Goal: Information Seeking & Learning: Learn about a topic

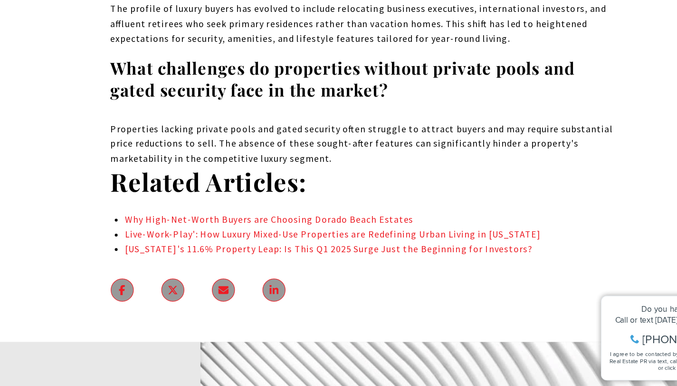
scroll to position [5346, 0]
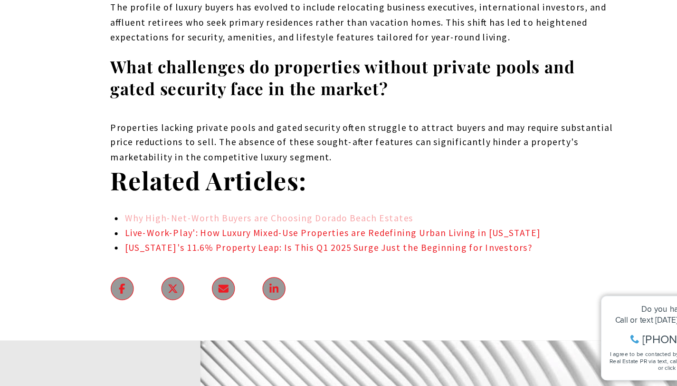
click at [232, 242] on link "Why High-Net-Worth Buyers are Choosing Dorado Beach Estates" at bounding box center [260, 247] width 239 height 10
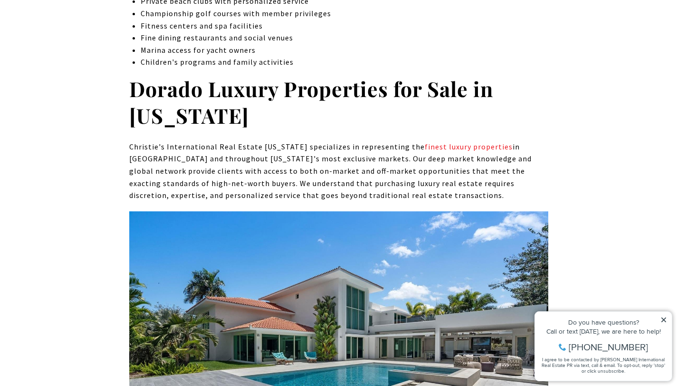
scroll to position [3884, 0]
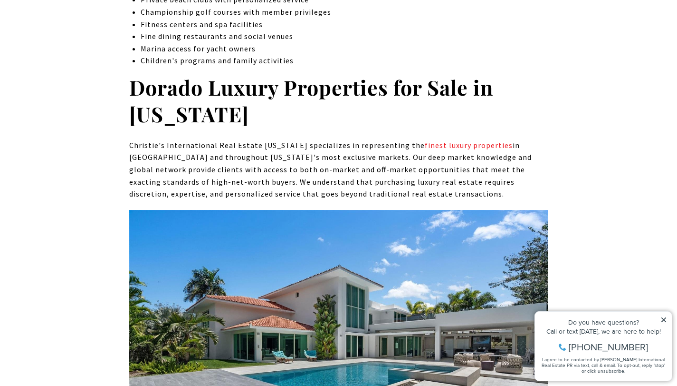
click at [664, 321] on icon at bounding box center [664, 319] width 7 height 7
click at [666, 319] on icon at bounding box center [664, 319] width 7 height 7
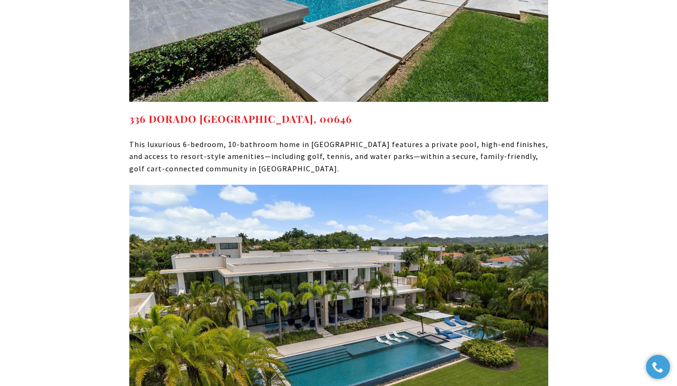
scroll to position [4272, 0]
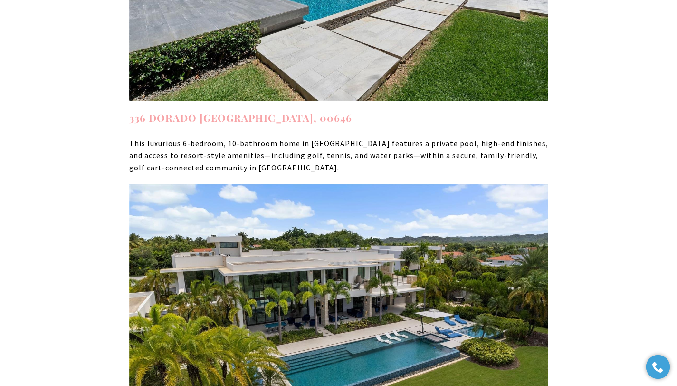
click at [307, 111] on strong "336 DORADO [GEOGRAPHIC_DATA], 00646" at bounding box center [240, 117] width 223 height 13
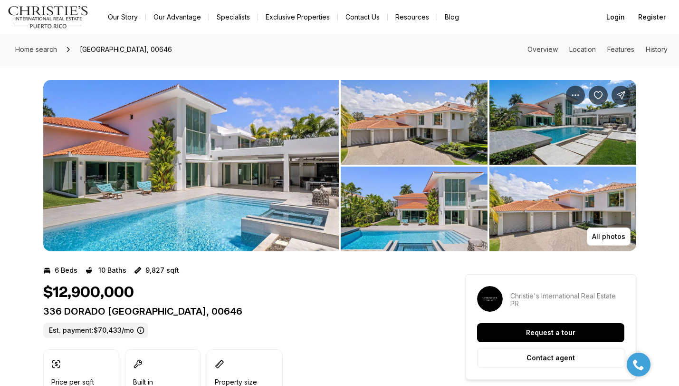
click at [402, 139] on img "View image gallery" at bounding box center [414, 122] width 147 height 85
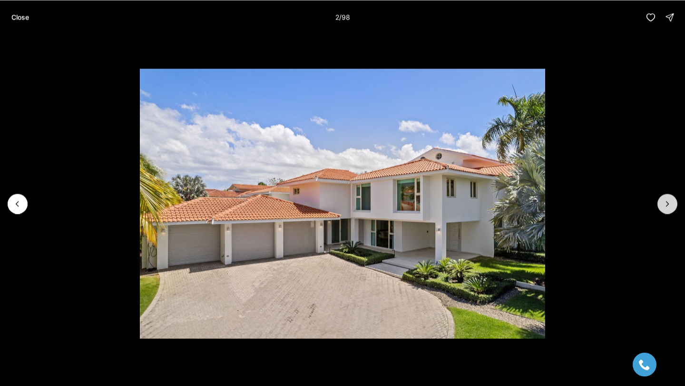
click at [668, 204] on icon "Next slide" at bounding box center [667, 204] width 10 height 10
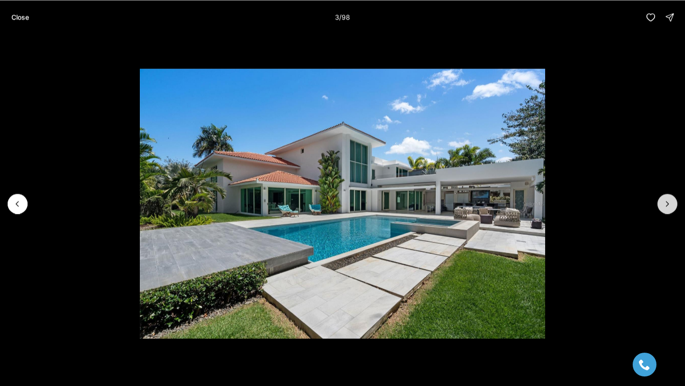
click at [667, 203] on icon "Next slide" at bounding box center [667, 204] width 10 height 10
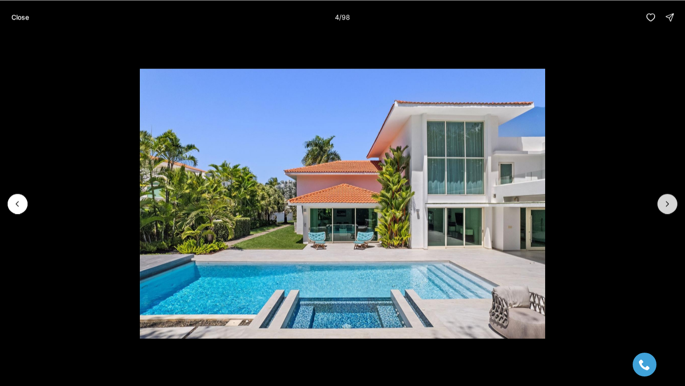
click at [667, 203] on icon "Next slide" at bounding box center [667, 203] width 2 height 5
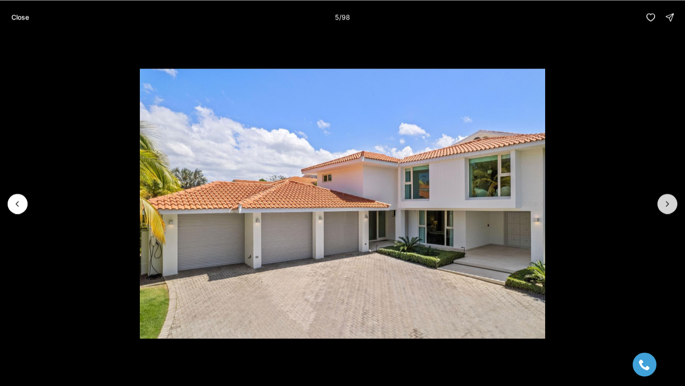
click at [667, 203] on icon "Next slide" at bounding box center [667, 203] width 2 height 5
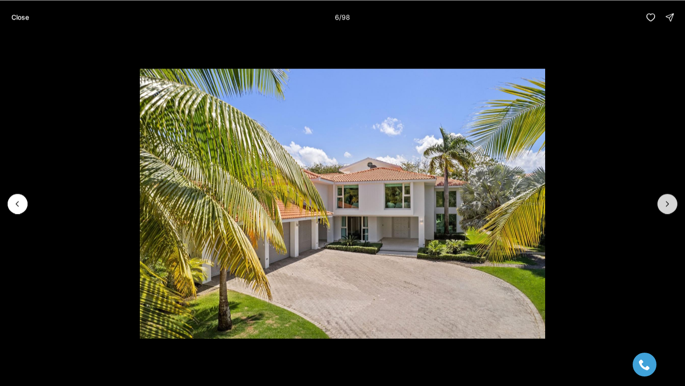
click at [667, 203] on icon "Next slide" at bounding box center [667, 203] width 2 height 5
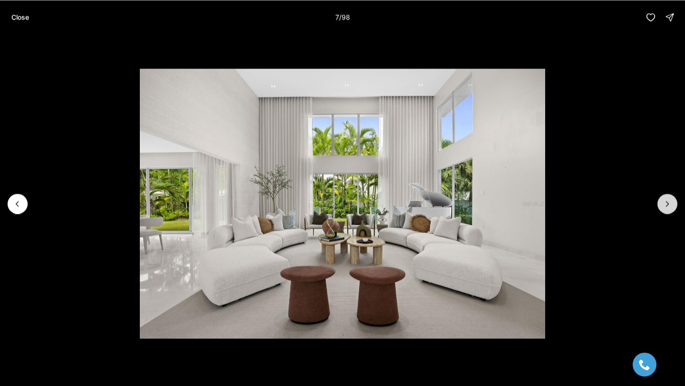
click at [667, 203] on icon "Next slide" at bounding box center [667, 203] width 2 height 5
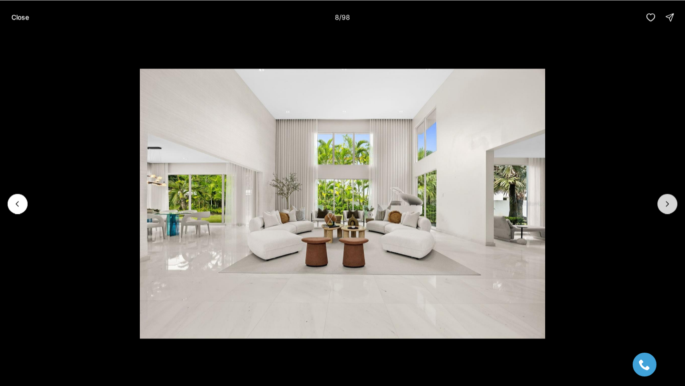
click at [667, 203] on icon "Next slide" at bounding box center [667, 203] width 2 height 5
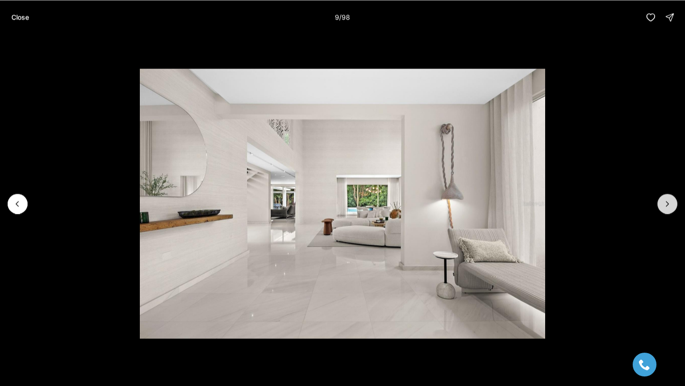
click at [667, 203] on icon "Next slide" at bounding box center [667, 203] width 2 height 5
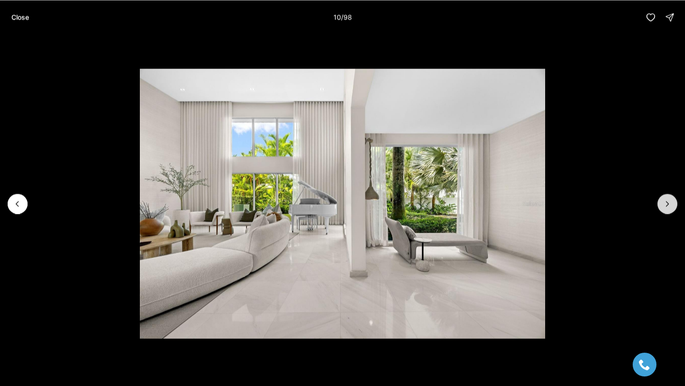
click at [667, 203] on icon "Next slide" at bounding box center [667, 203] width 2 height 5
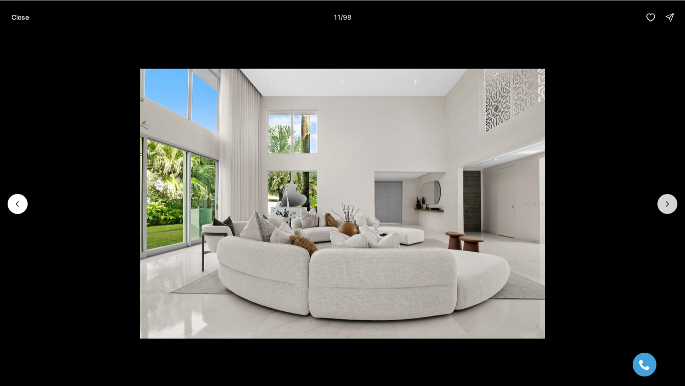
click at [667, 203] on icon "Next slide" at bounding box center [667, 203] width 2 height 5
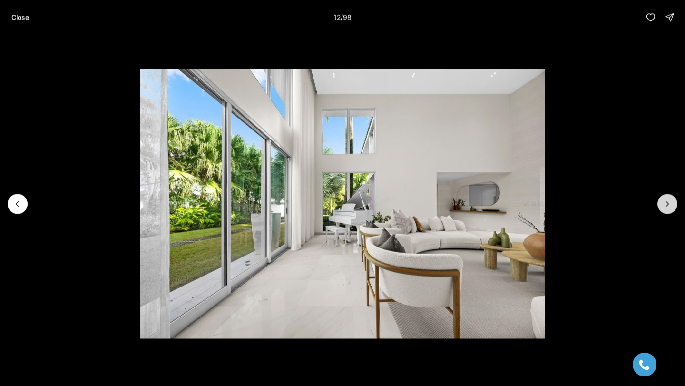
click at [667, 203] on icon "Next slide" at bounding box center [667, 203] width 2 height 5
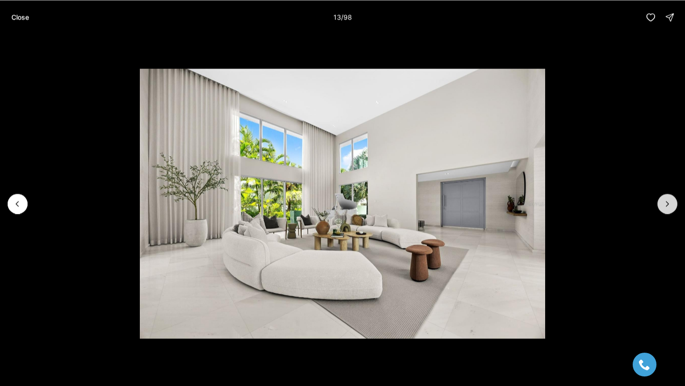
click at [667, 203] on icon "Next slide" at bounding box center [667, 203] width 2 height 5
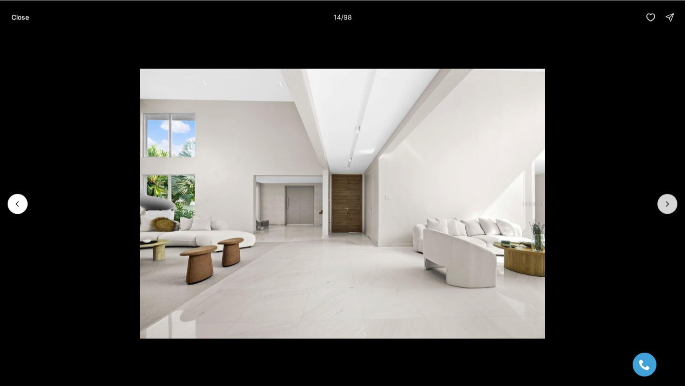
click at [667, 203] on icon "Next slide" at bounding box center [667, 203] width 2 height 5
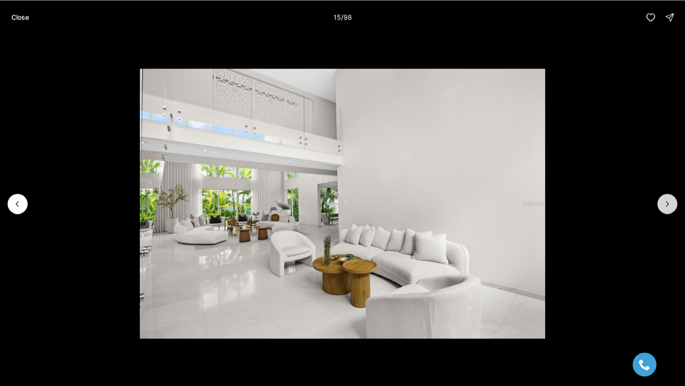
click at [667, 203] on icon "Next slide" at bounding box center [667, 203] width 2 height 5
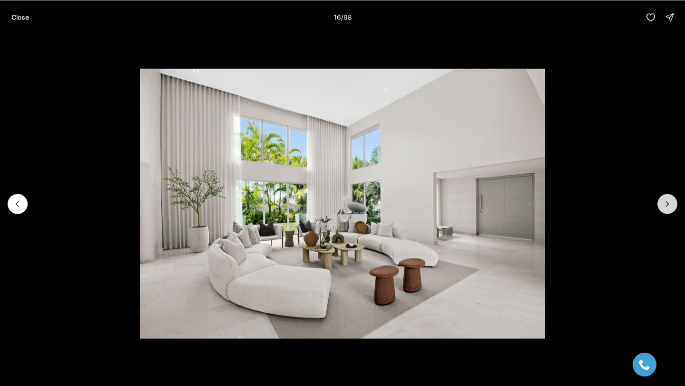
click at [667, 203] on icon "Next slide" at bounding box center [667, 203] width 2 height 5
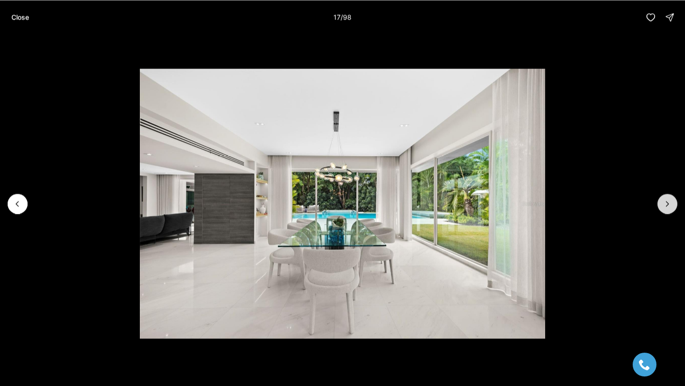
click at [667, 203] on icon "Next slide" at bounding box center [667, 203] width 2 height 5
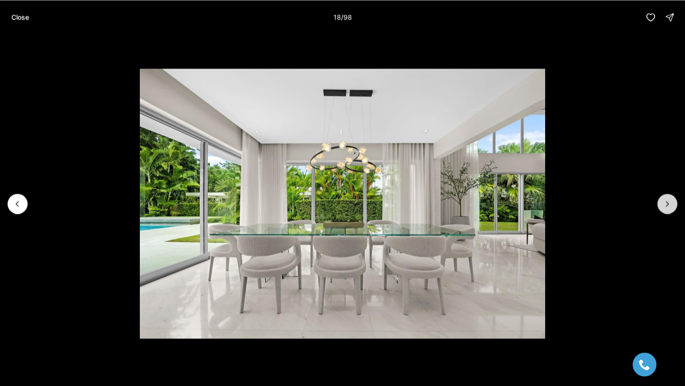
click at [667, 203] on icon "Next slide" at bounding box center [667, 203] width 2 height 5
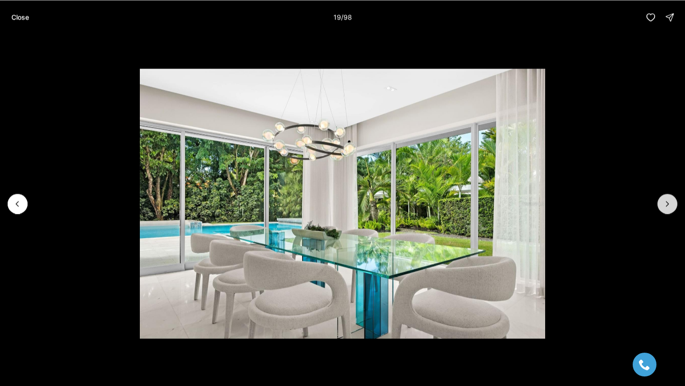
click at [667, 203] on icon "Next slide" at bounding box center [667, 203] width 2 height 5
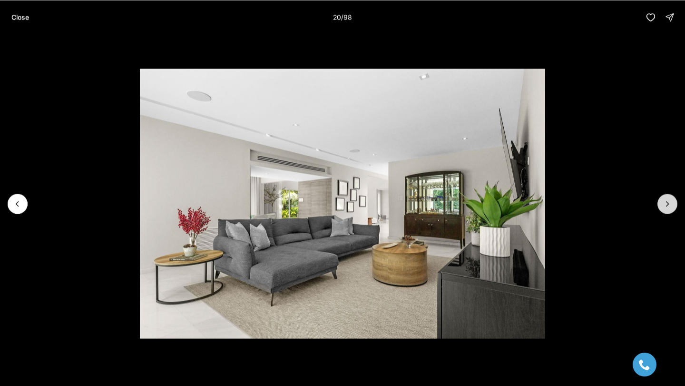
click at [667, 203] on icon "Next slide" at bounding box center [667, 203] width 2 height 5
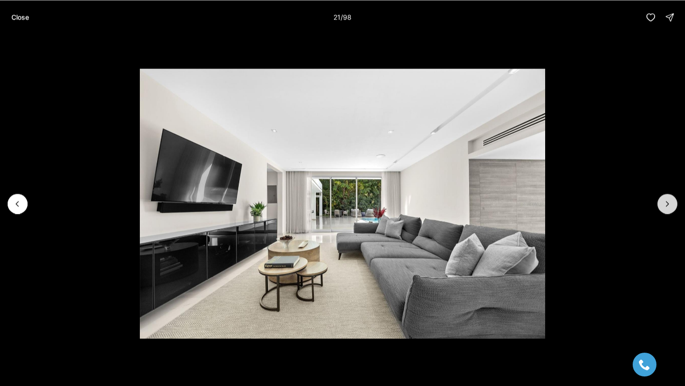
click at [667, 203] on icon "Next slide" at bounding box center [667, 203] width 2 height 5
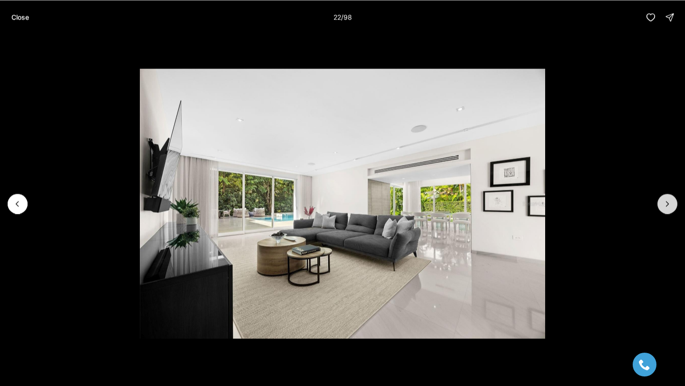
click at [667, 203] on icon "Next slide" at bounding box center [667, 203] width 2 height 5
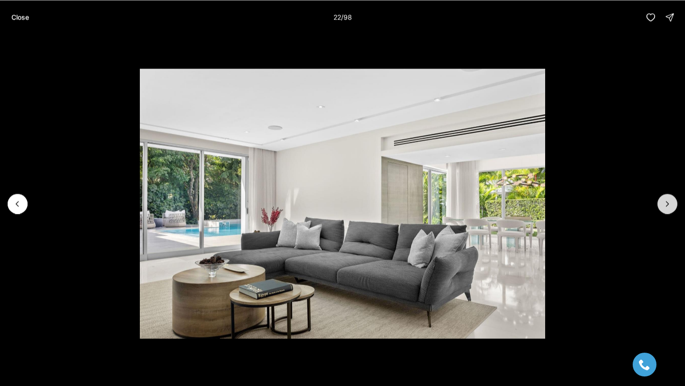
click at [667, 203] on icon "Next slide" at bounding box center [667, 203] width 2 height 5
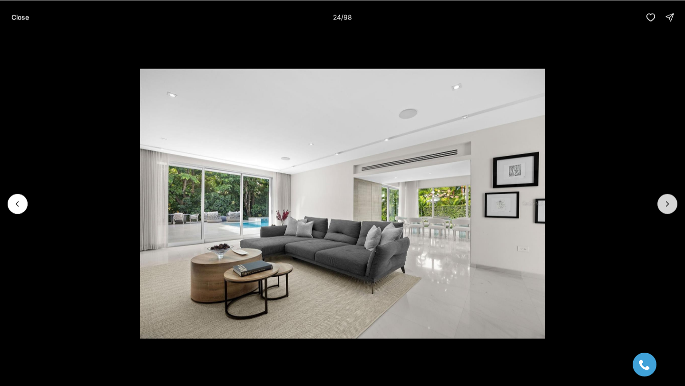
click at [667, 203] on icon "Next slide" at bounding box center [667, 203] width 2 height 5
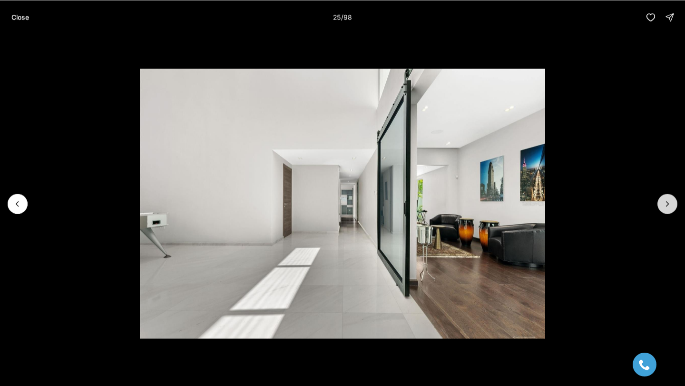
click at [667, 203] on icon "Next slide" at bounding box center [667, 203] width 2 height 5
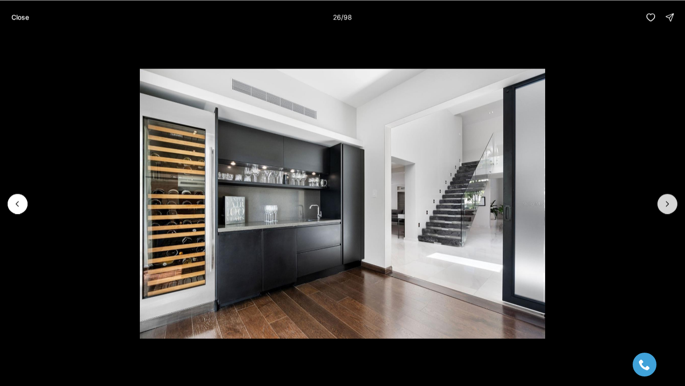
click at [667, 203] on icon "Next slide" at bounding box center [667, 203] width 2 height 5
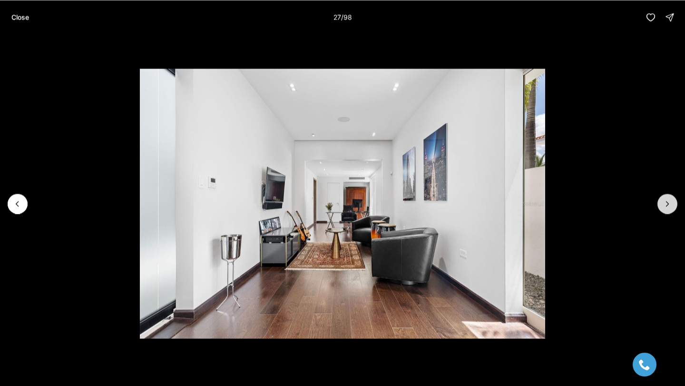
click at [667, 203] on icon "Next slide" at bounding box center [667, 203] width 2 height 5
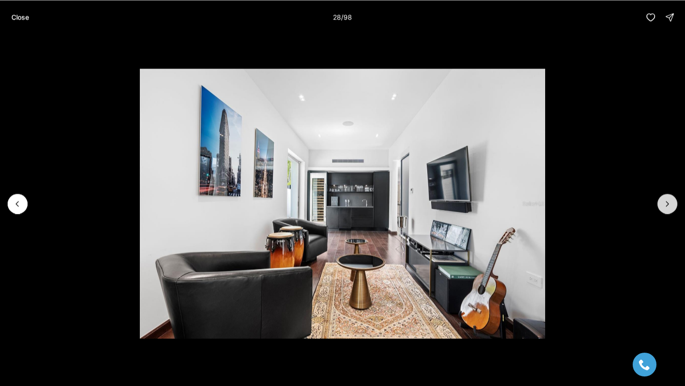
click at [667, 203] on icon "Next slide" at bounding box center [667, 203] width 2 height 5
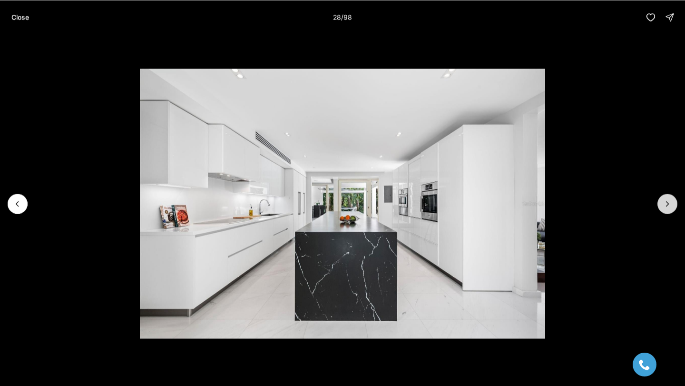
click at [667, 203] on icon "Next slide" at bounding box center [667, 203] width 2 height 5
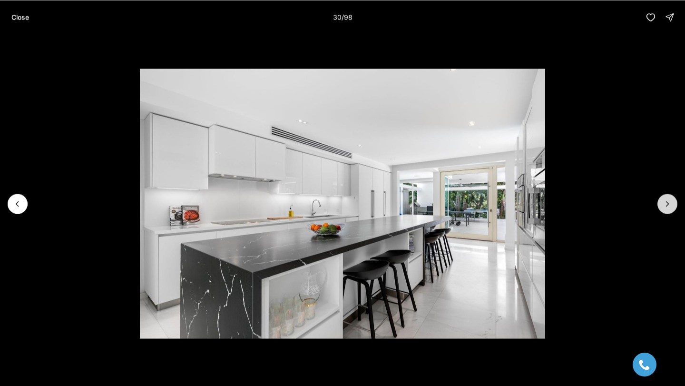
click at [667, 203] on icon "Next slide" at bounding box center [667, 203] width 2 height 5
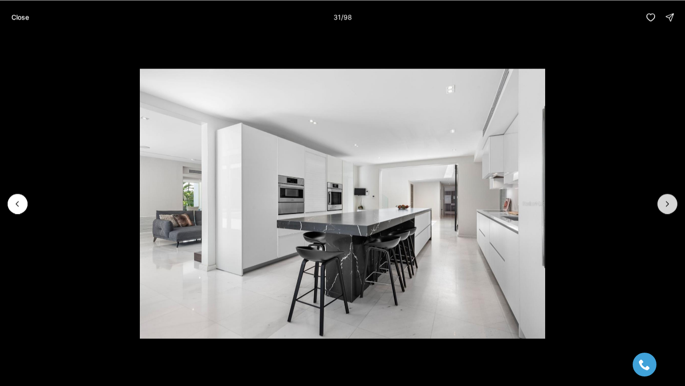
click at [667, 203] on icon "Next slide" at bounding box center [667, 203] width 2 height 5
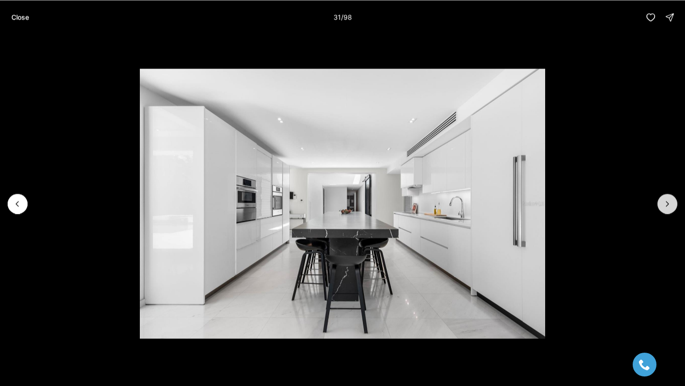
click at [667, 203] on icon "Next slide" at bounding box center [667, 203] width 2 height 5
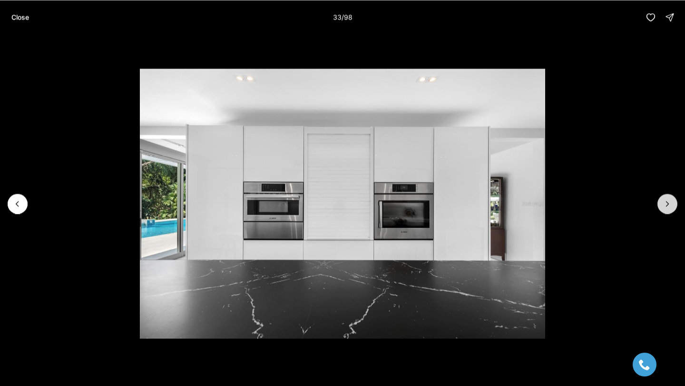
click at [667, 203] on icon "Next slide" at bounding box center [667, 203] width 2 height 5
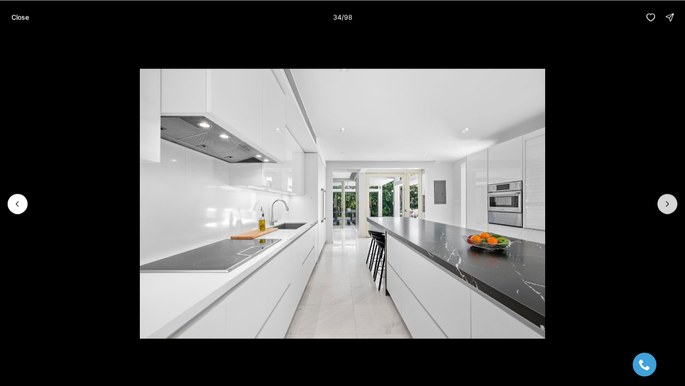
click at [667, 203] on icon "Next slide" at bounding box center [667, 203] width 2 height 5
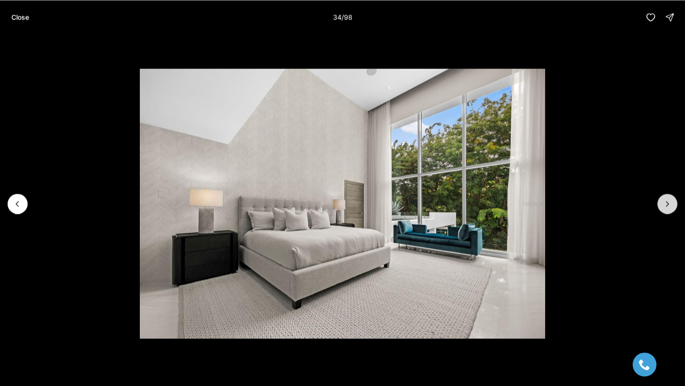
click at [667, 208] on icon "Next slide" at bounding box center [667, 204] width 10 height 10
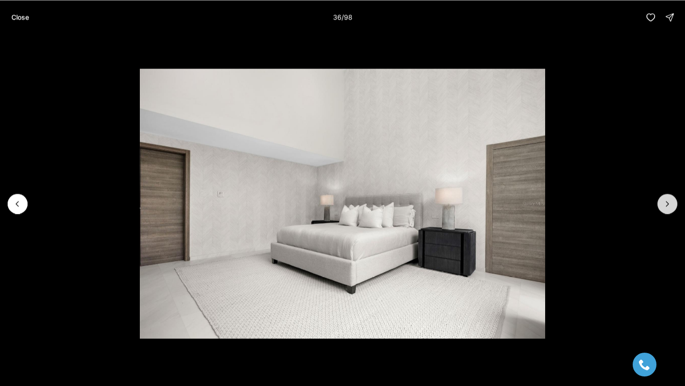
click at [668, 208] on icon "Next slide" at bounding box center [667, 204] width 10 height 10
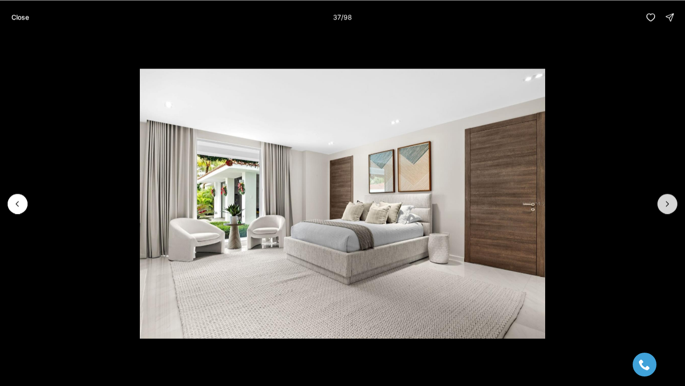
click at [668, 208] on icon "Next slide" at bounding box center [667, 204] width 10 height 10
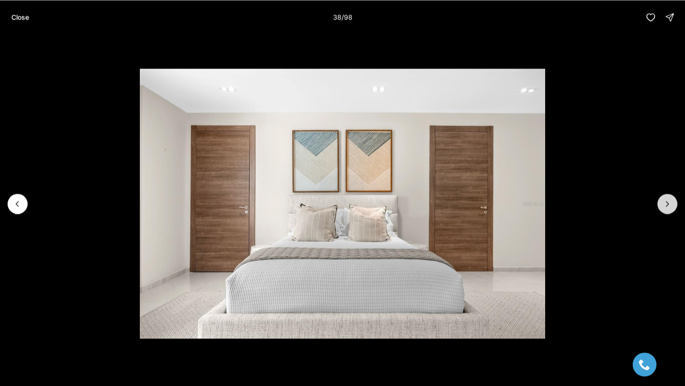
click at [668, 208] on icon "Next slide" at bounding box center [667, 204] width 10 height 10
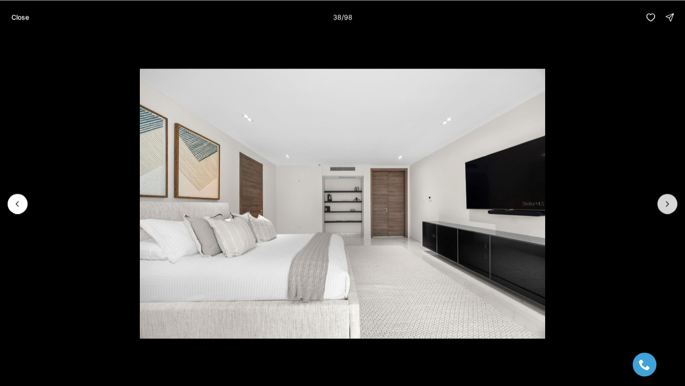
click at [668, 208] on icon "Next slide" at bounding box center [667, 204] width 10 height 10
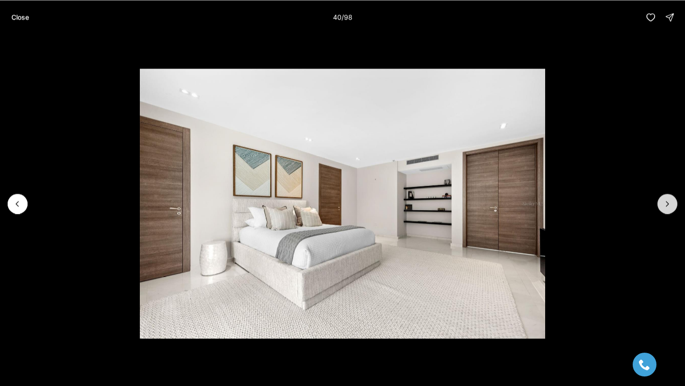
click at [668, 208] on icon "Next slide" at bounding box center [667, 204] width 10 height 10
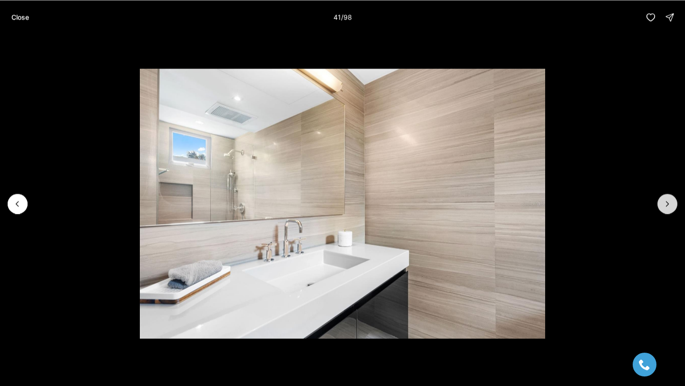
click at [668, 208] on icon "Next slide" at bounding box center [667, 204] width 10 height 10
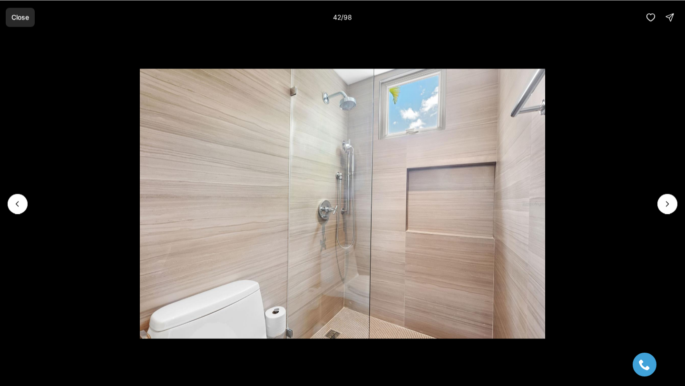
click at [23, 18] on p "Close" at bounding box center [20, 17] width 18 height 8
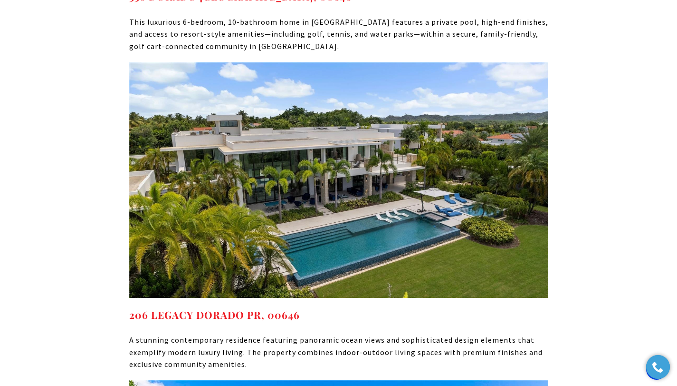
scroll to position [4393, 0]
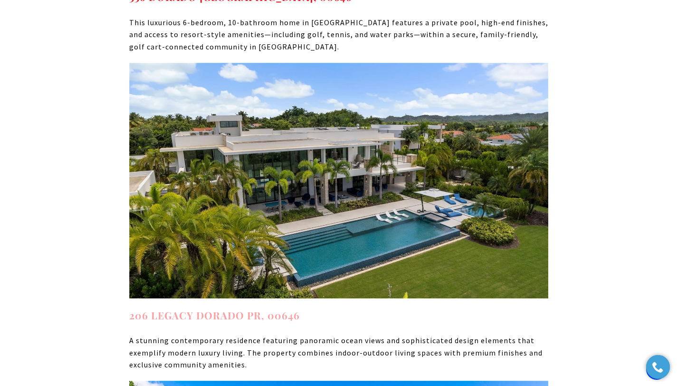
click at [184, 308] on strong "206 LEGACY DORADO PR, 00646" at bounding box center [214, 314] width 171 height 13
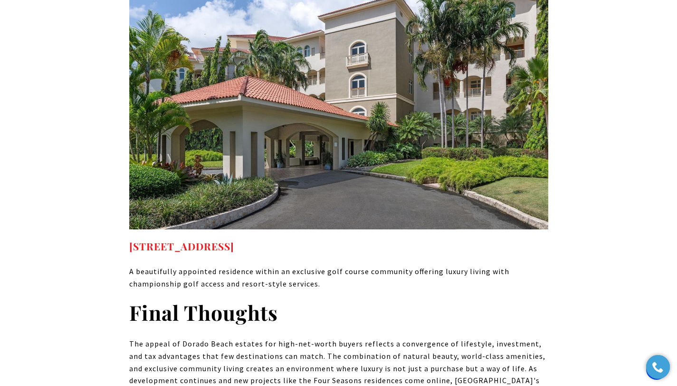
scroll to position [5174, 0]
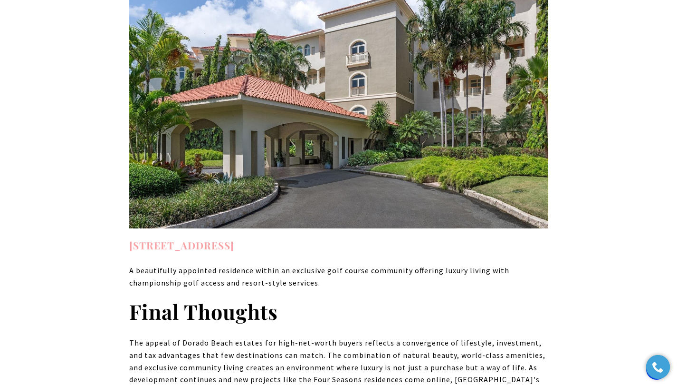
click at [234, 238] on strong "2407 PLANTATION VILLAGE #2407 DORADO PR, 00646" at bounding box center [181, 244] width 105 height 13
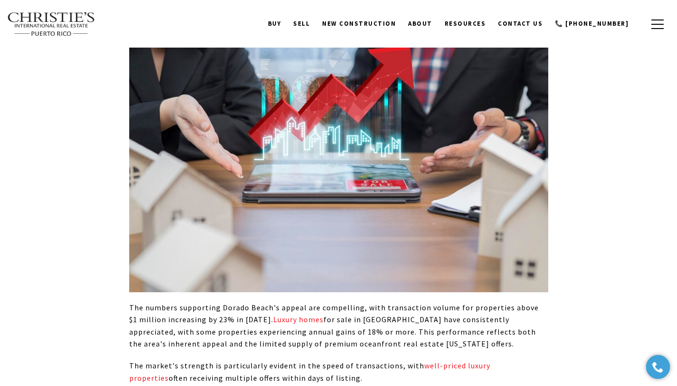
scroll to position [2592, 0]
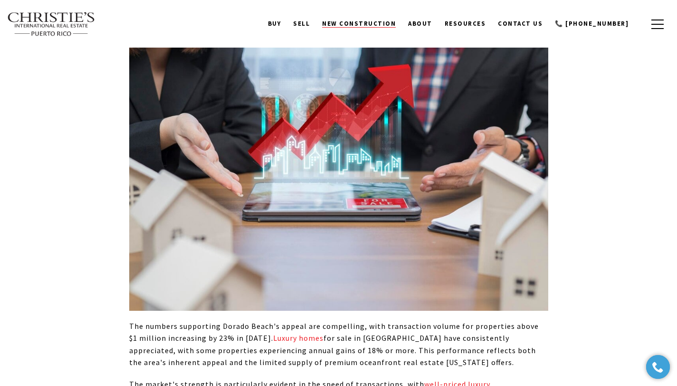
click at [377, 23] on span "New Construction" at bounding box center [359, 23] width 74 height 8
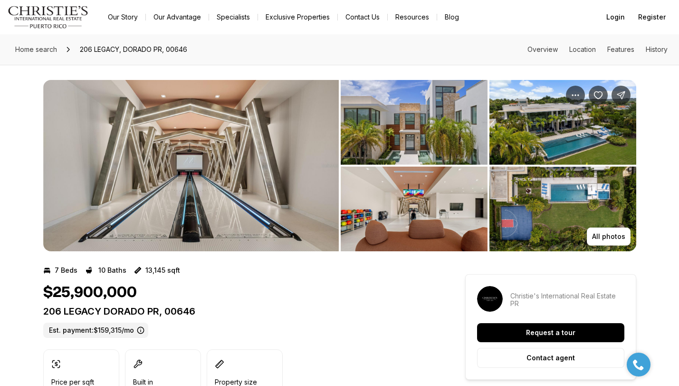
click at [410, 136] on img "View image gallery" at bounding box center [414, 122] width 147 height 85
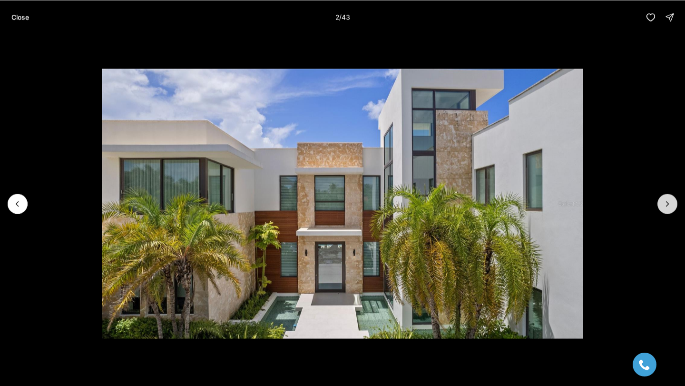
click at [667, 206] on icon "Next slide" at bounding box center [667, 204] width 10 height 10
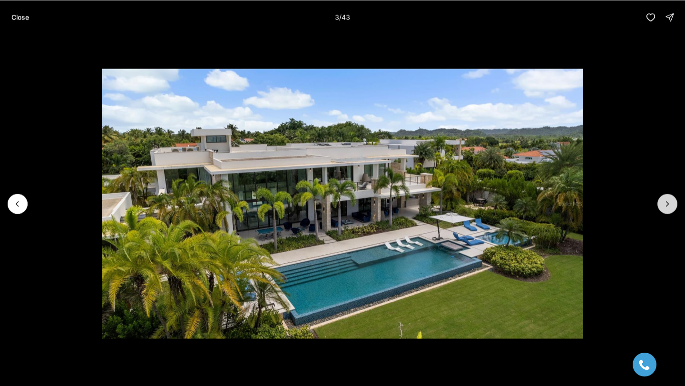
click at [667, 206] on icon "Next slide" at bounding box center [667, 204] width 10 height 10
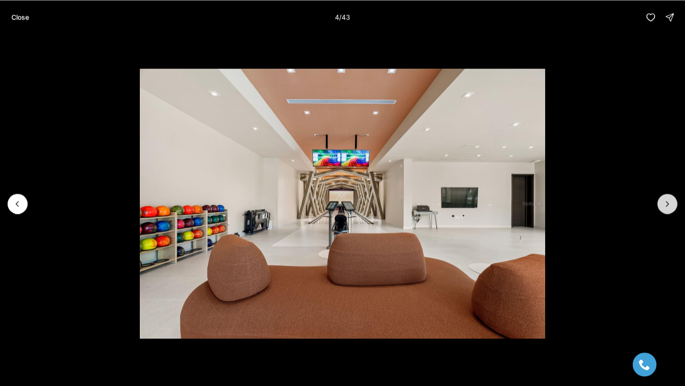
click at [667, 206] on icon "Next slide" at bounding box center [667, 204] width 10 height 10
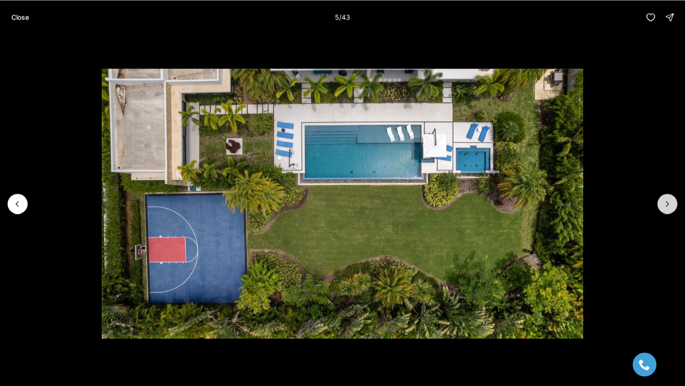
click at [667, 204] on icon "Next slide" at bounding box center [667, 204] width 10 height 10
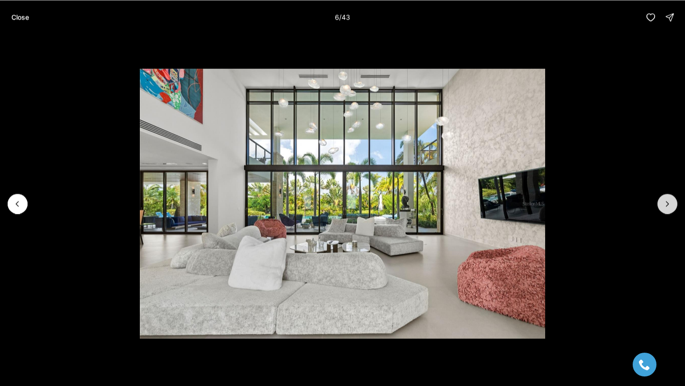
click at [667, 204] on icon "Next slide" at bounding box center [667, 204] width 10 height 10
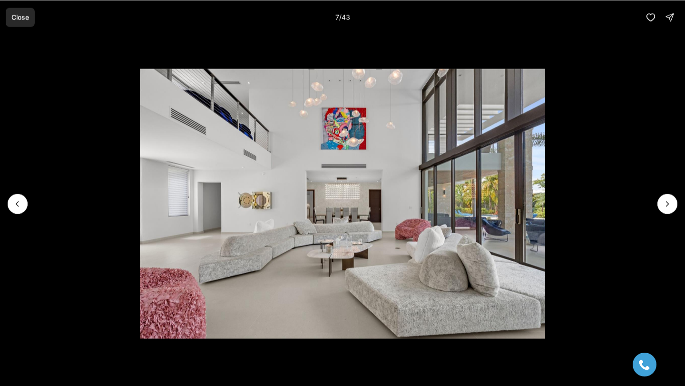
click at [31, 16] on button "Close" at bounding box center [20, 17] width 29 height 19
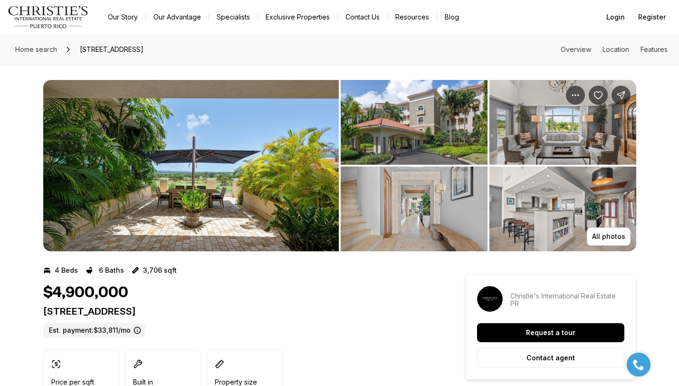
click at [246, 176] on img "View image gallery" at bounding box center [191, 165] width 296 height 171
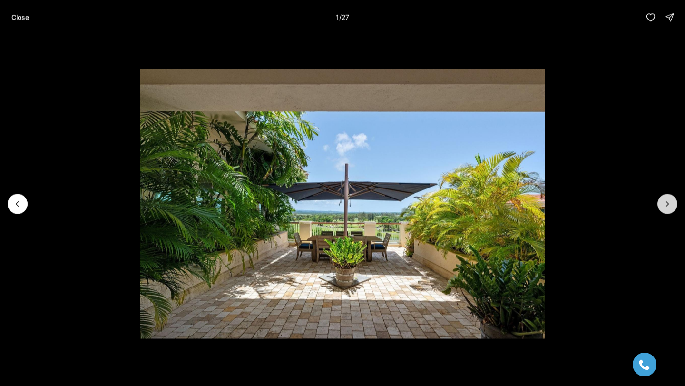
click at [664, 206] on icon "Next slide" at bounding box center [667, 204] width 10 height 10
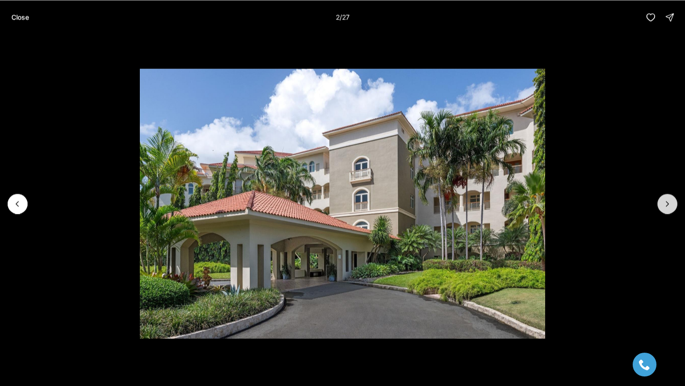
click at [664, 206] on icon "Next slide" at bounding box center [667, 204] width 10 height 10
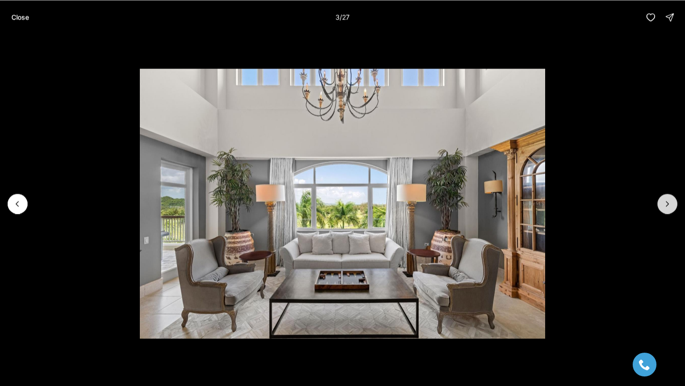
click at [664, 206] on icon "Next slide" at bounding box center [667, 204] width 10 height 10
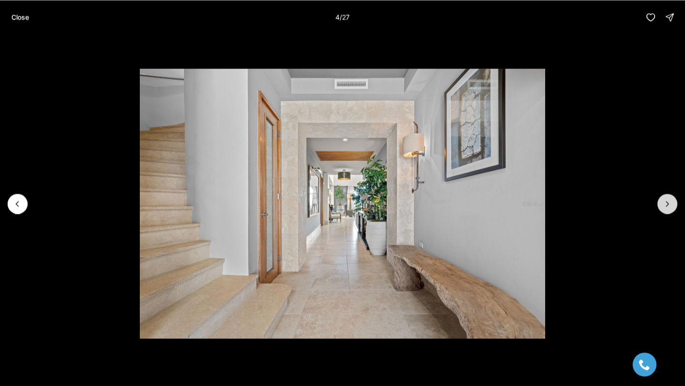
click at [664, 206] on icon "Next slide" at bounding box center [667, 204] width 10 height 10
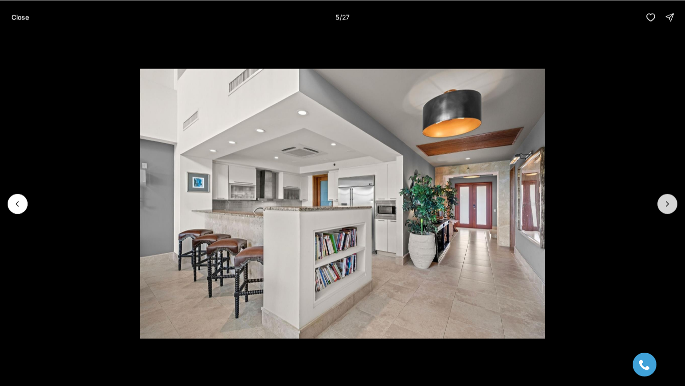
click at [664, 206] on icon "Next slide" at bounding box center [667, 204] width 10 height 10
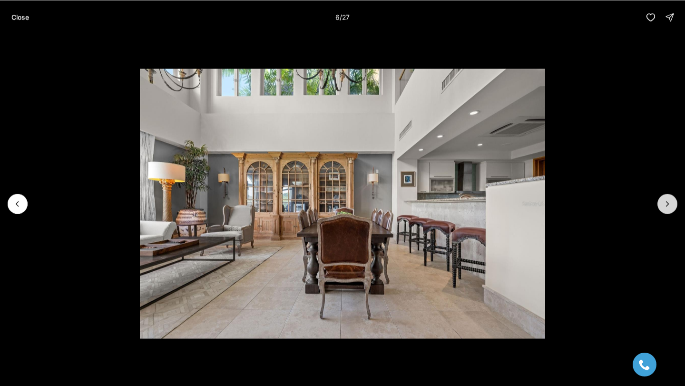
click at [664, 206] on icon "Next slide" at bounding box center [667, 204] width 10 height 10
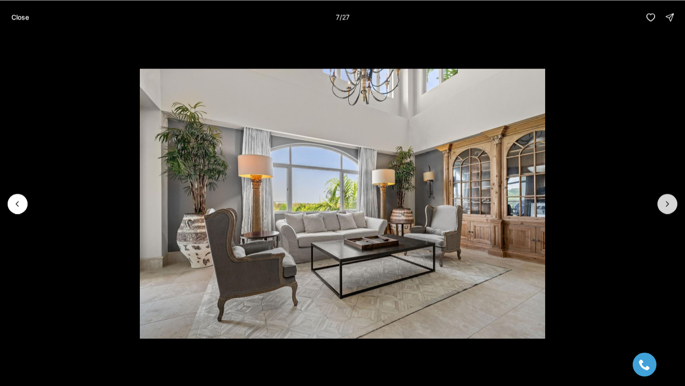
click at [664, 206] on icon "Next slide" at bounding box center [667, 204] width 10 height 10
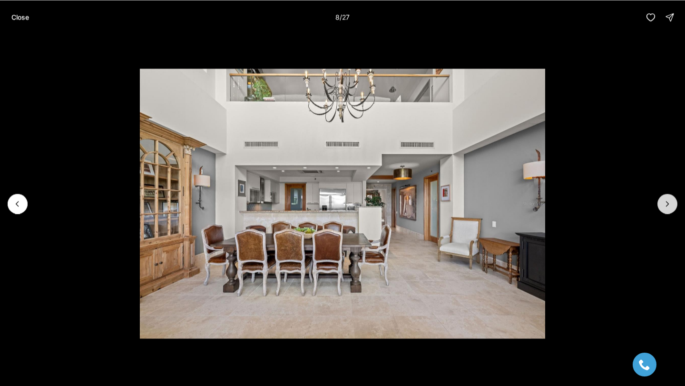
click at [664, 206] on icon "Next slide" at bounding box center [667, 204] width 10 height 10
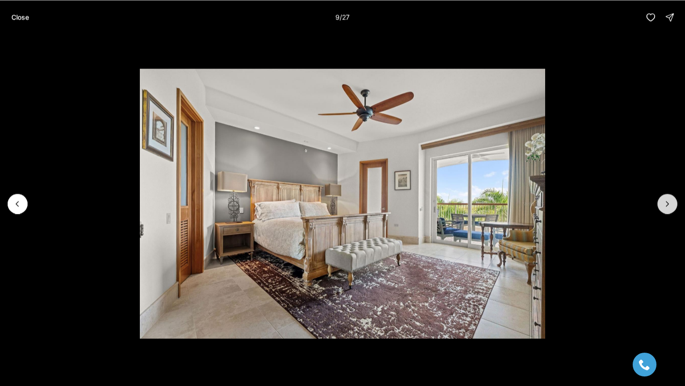
click at [664, 206] on icon "Next slide" at bounding box center [667, 204] width 10 height 10
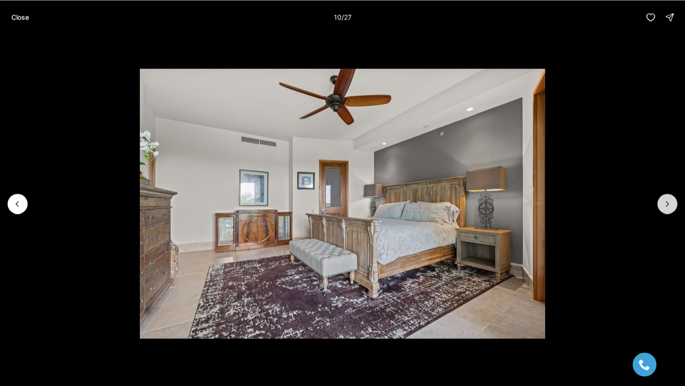
click at [664, 206] on icon "Next slide" at bounding box center [667, 204] width 10 height 10
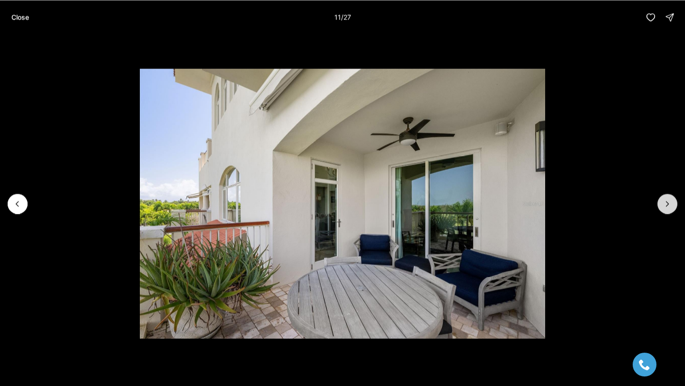
click at [666, 206] on icon "Next slide" at bounding box center [667, 204] width 10 height 10
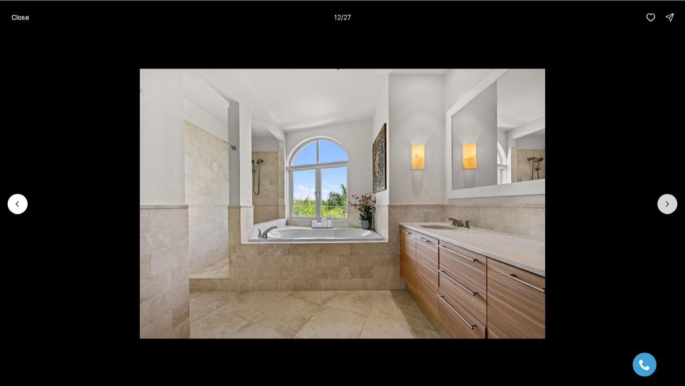
click at [666, 206] on icon "Next slide" at bounding box center [667, 204] width 10 height 10
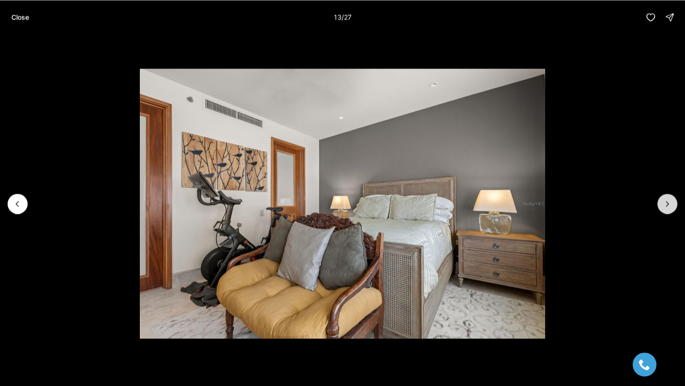
click at [666, 206] on icon "Next slide" at bounding box center [667, 204] width 10 height 10
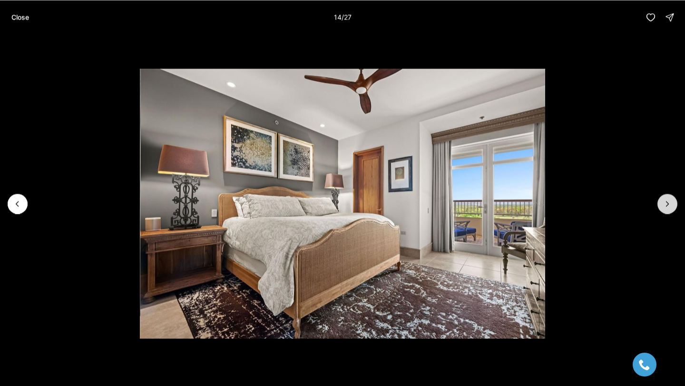
click at [666, 206] on icon "Next slide" at bounding box center [667, 204] width 10 height 10
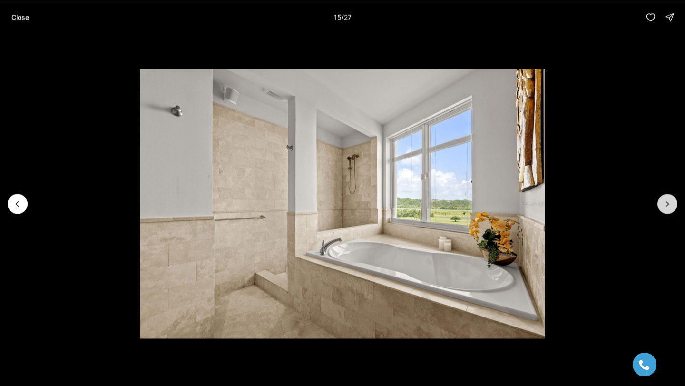
click at [666, 206] on icon "Next slide" at bounding box center [667, 204] width 10 height 10
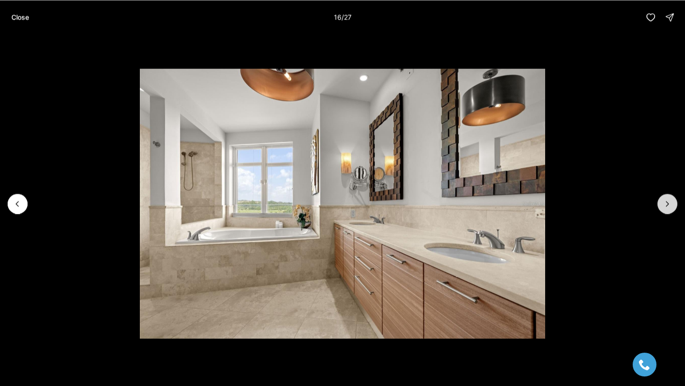
click at [666, 206] on icon "Next slide" at bounding box center [667, 204] width 10 height 10
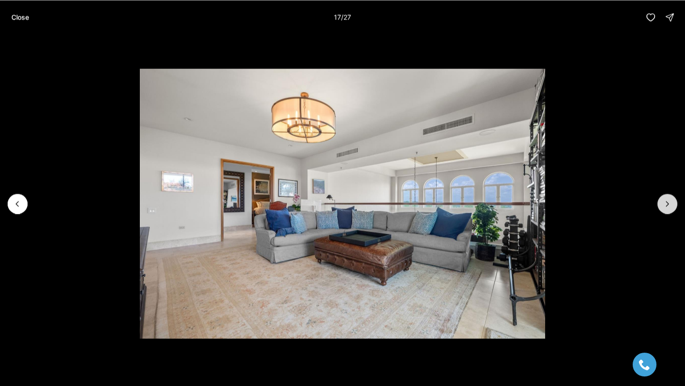
click at [666, 206] on icon "Next slide" at bounding box center [667, 204] width 10 height 10
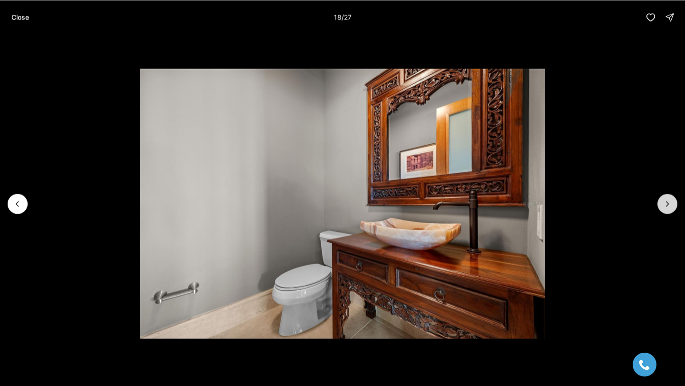
click at [666, 206] on icon "Next slide" at bounding box center [667, 204] width 10 height 10
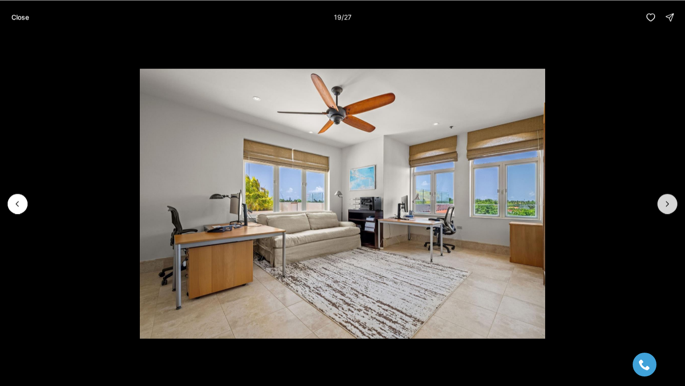
click at [666, 206] on icon "Next slide" at bounding box center [667, 204] width 10 height 10
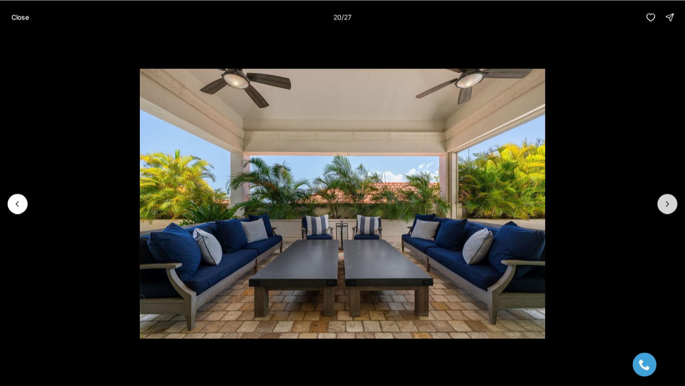
click at [666, 206] on icon "Next slide" at bounding box center [667, 204] width 10 height 10
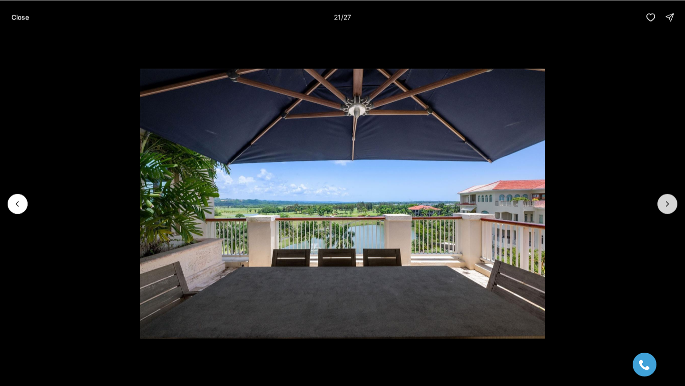
click at [666, 206] on icon "Next slide" at bounding box center [667, 204] width 10 height 10
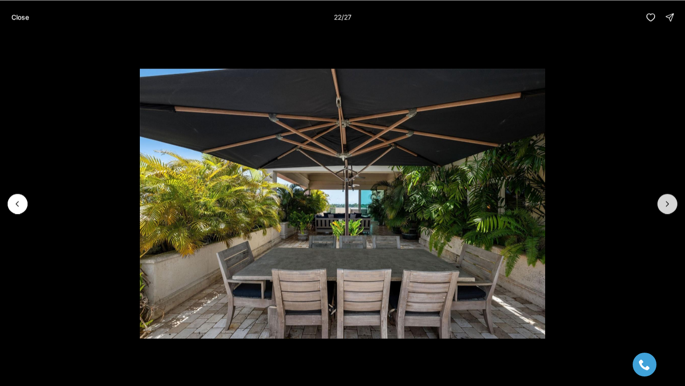
click at [666, 206] on icon "Next slide" at bounding box center [667, 204] width 10 height 10
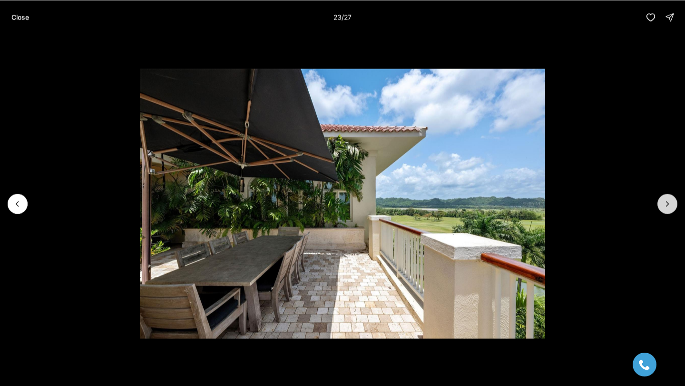
click at [666, 206] on icon "Next slide" at bounding box center [667, 204] width 10 height 10
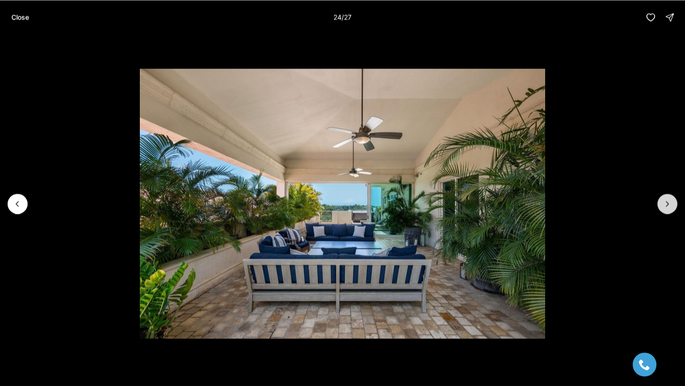
click at [666, 206] on icon "Next slide" at bounding box center [667, 204] width 10 height 10
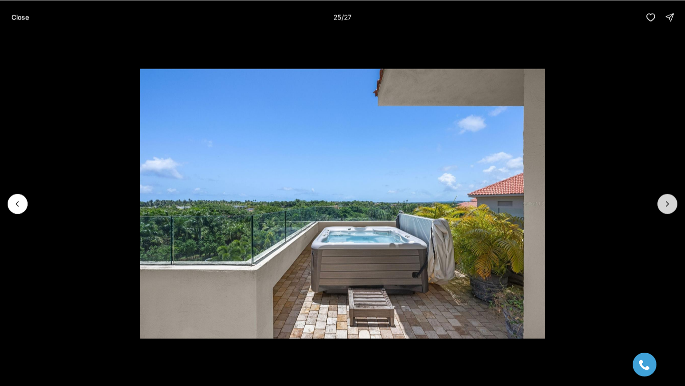
click at [666, 206] on icon "Next slide" at bounding box center [667, 204] width 10 height 10
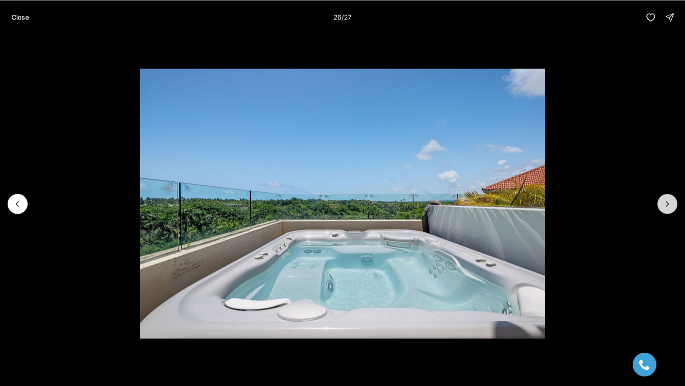
click at [666, 206] on icon "Next slide" at bounding box center [667, 204] width 10 height 10
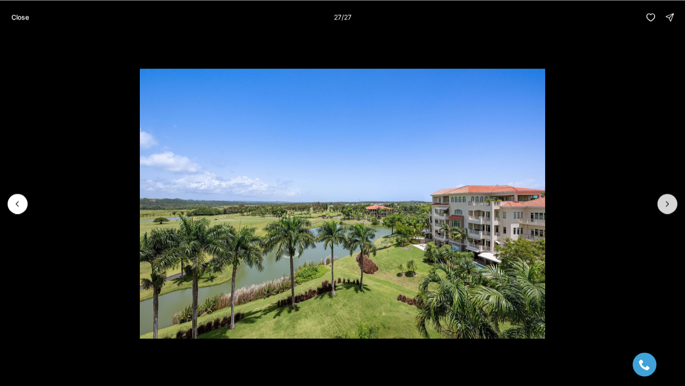
click at [666, 206] on div at bounding box center [667, 203] width 20 height 20
click at [666, 205] on div at bounding box center [667, 203] width 20 height 20
click at [27, 18] on p "Close" at bounding box center [20, 17] width 18 height 8
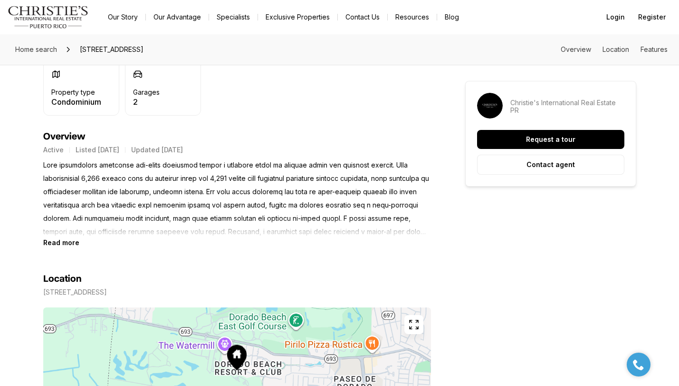
scroll to position [354, 0]
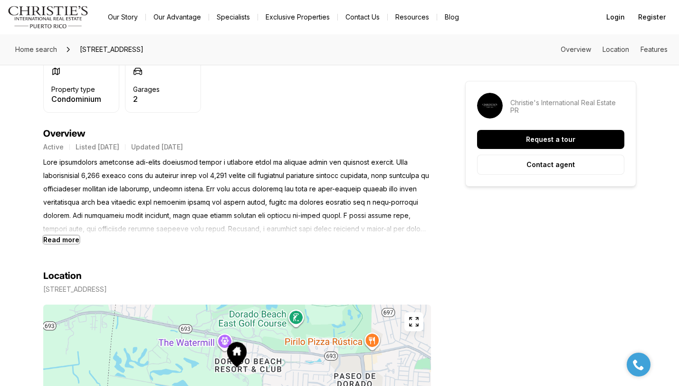
click at [71, 242] on b "Read more" at bounding box center [61, 239] width 36 height 8
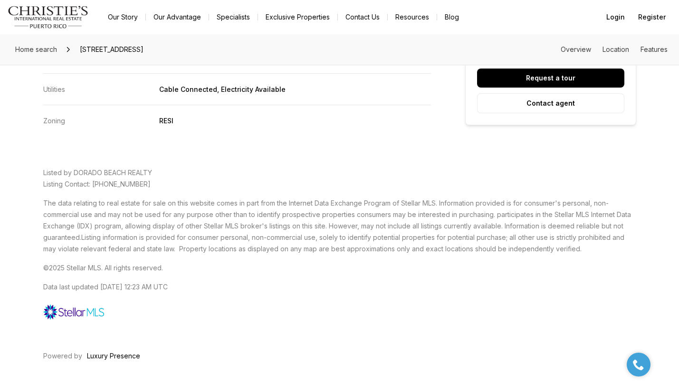
scroll to position [2166, 0]
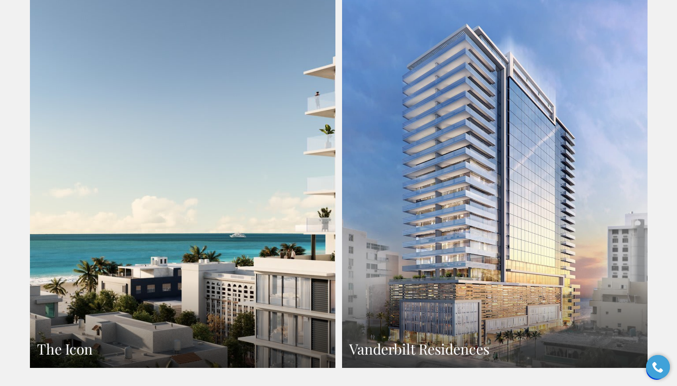
scroll to position [637, 0]
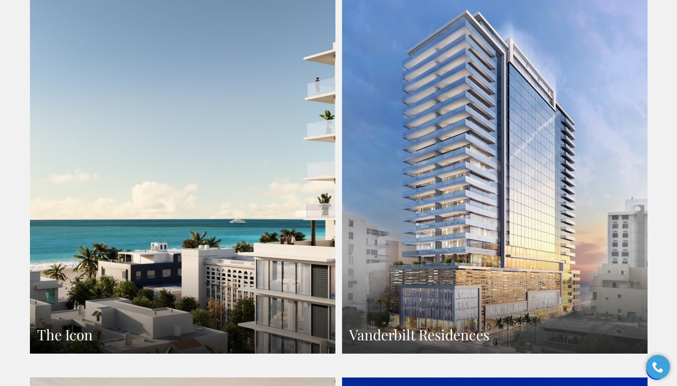
click at [239, 272] on link "The Icon" at bounding box center [183, 166] width 306 height 373
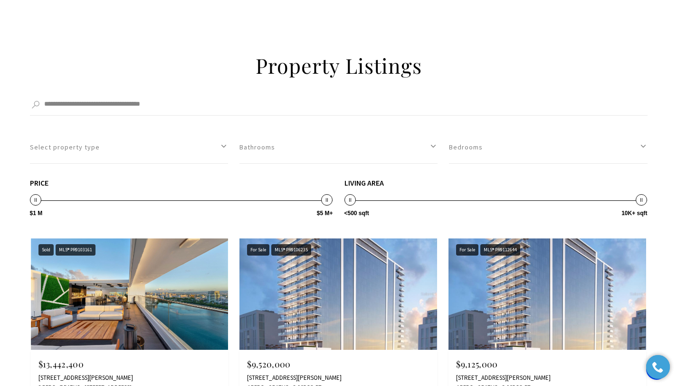
scroll to position [5176, 0]
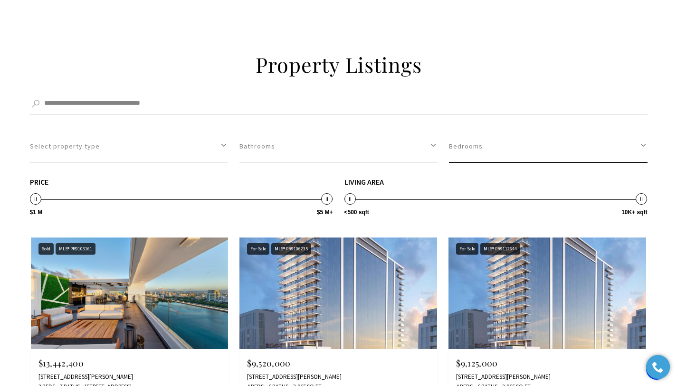
click at [640, 134] on button "Bedrooms" at bounding box center [548, 146] width 198 height 33
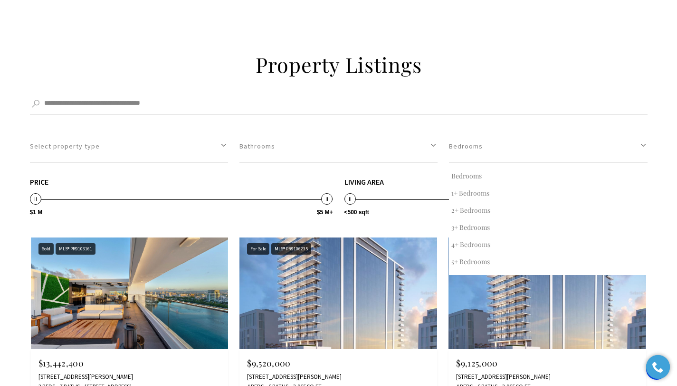
click at [475, 236] on button "4+ Bedrooms" at bounding box center [548, 244] width 198 height 17
select select "*"
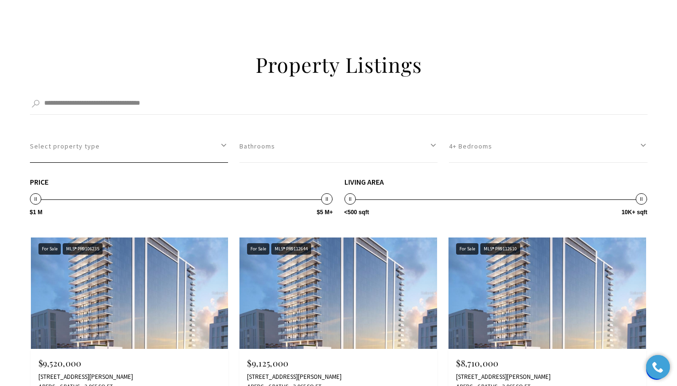
click at [225, 130] on button "Select property type" at bounding box center [129, 146] width 198 height 33
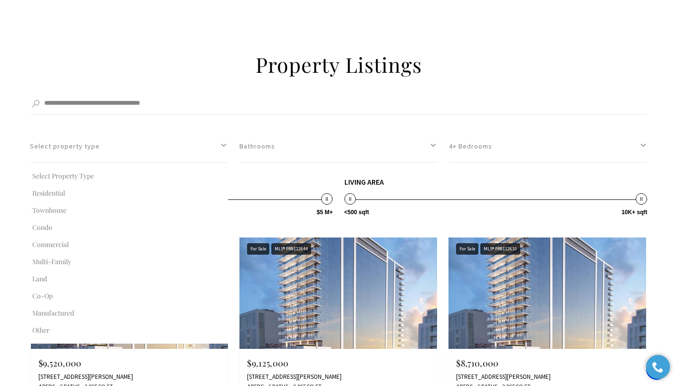
click at [48, 219] on button "Condo" at bounding box center [129, 227] width 198 height 17
select select "**********"
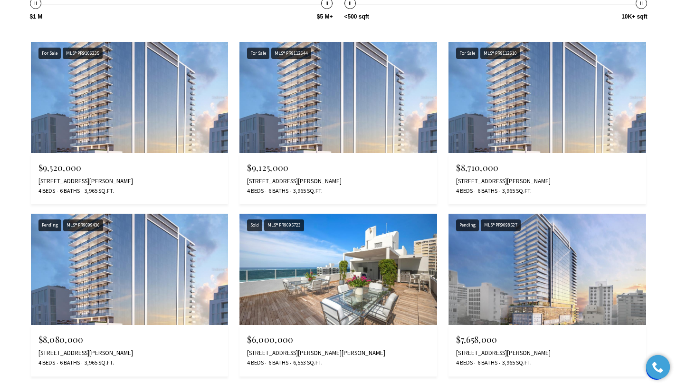
scroll to position [5372, 0]
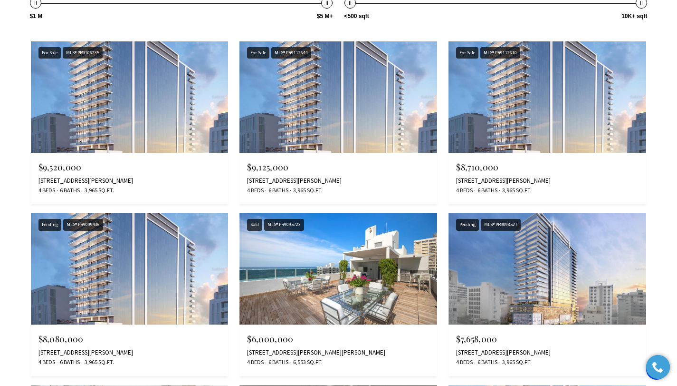
click at [325, 251] on img at bounding box center [339, 268] width 198 height 111
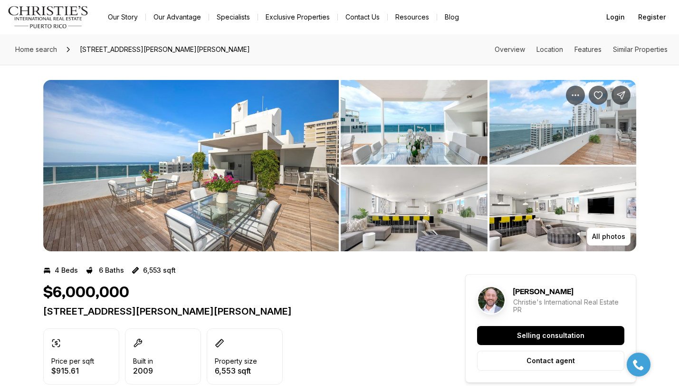
click at [392, 136] on img "View image gallery" at bounding box center [414, 122] width 147 height 85
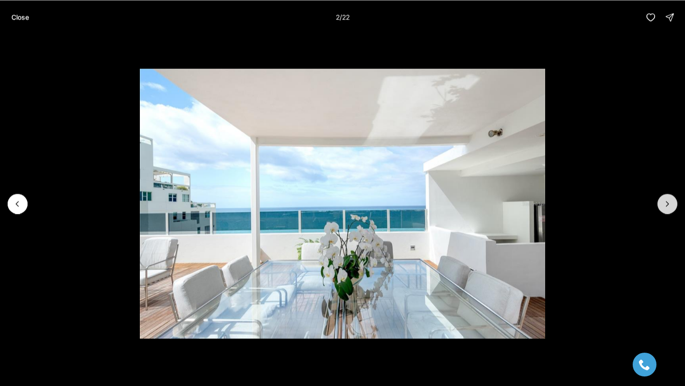
click at [670, 206] on icon "Next slide" at bounding box center [667, 204] width 10 height 10
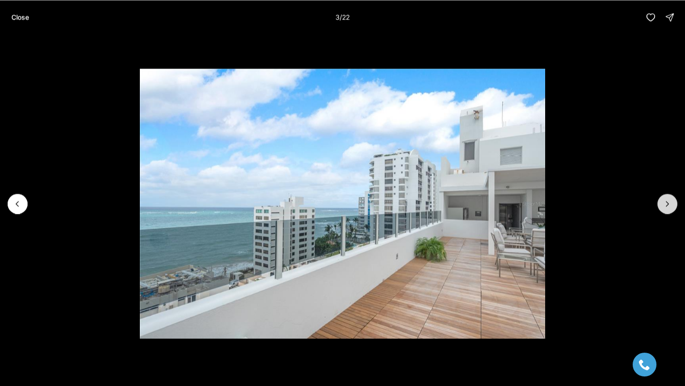
click at [670, 206] on icon "Next slide" at bounding box center [667, 204] width 10 height 10
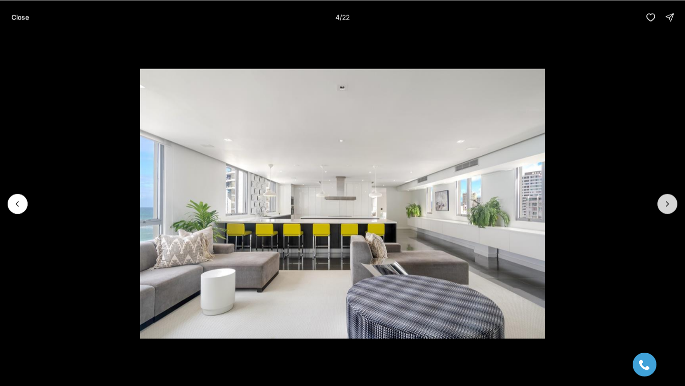
click at [670, 206] on icon "Next slide" at bounding box center [667, 204] width 10 height 10
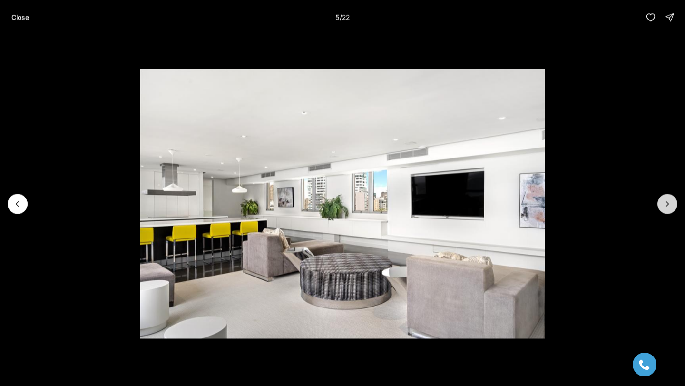
click at [670, 206] on icon "Next slide" at bounding box center [667, 204] width 10 height 10
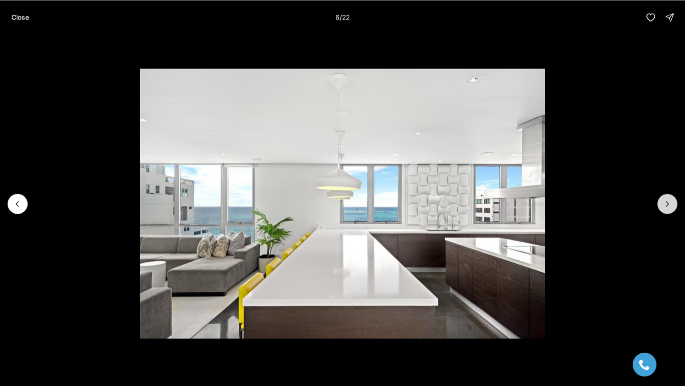
click at [670, 206] on icon "Next slide" at bounding box center [667, 204] width 10 height 10
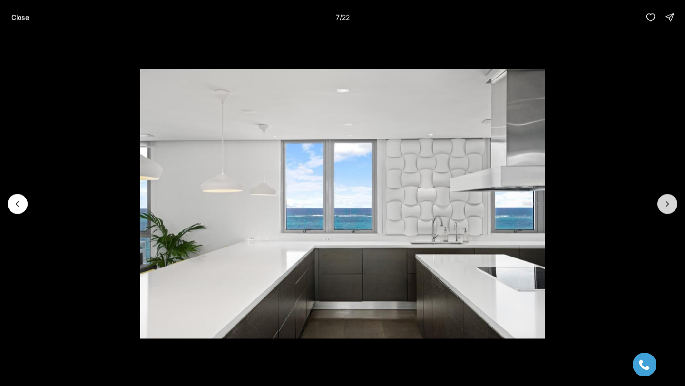
click at [670, 206] on icon "Next slide" at bounding box center [667, 204] width 10 height 10
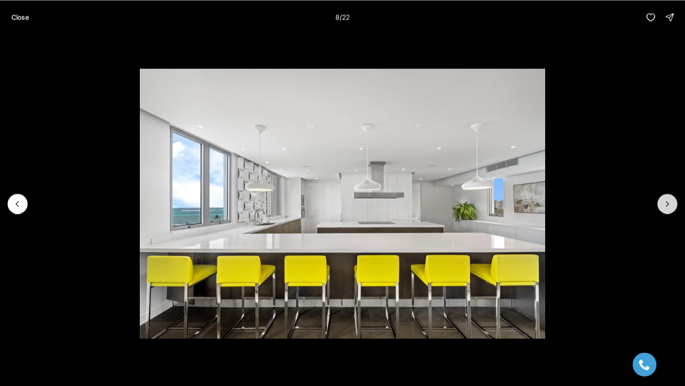
click at [670, 206] on icon "Next slide" at bounding box center [667, 204] width 10 height 10
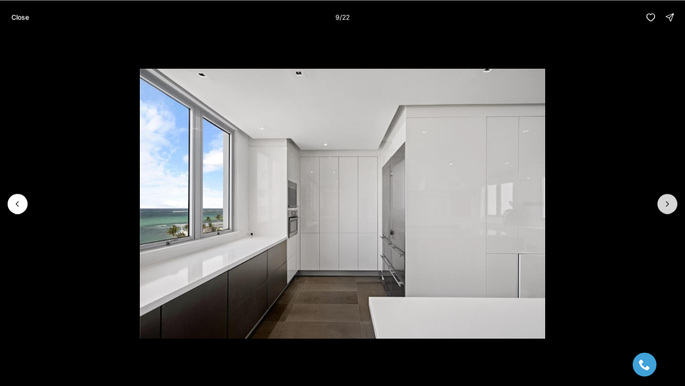
click at [669, 206] on icon "Next slide" at bounding box center [667, 204] width 10 height 10
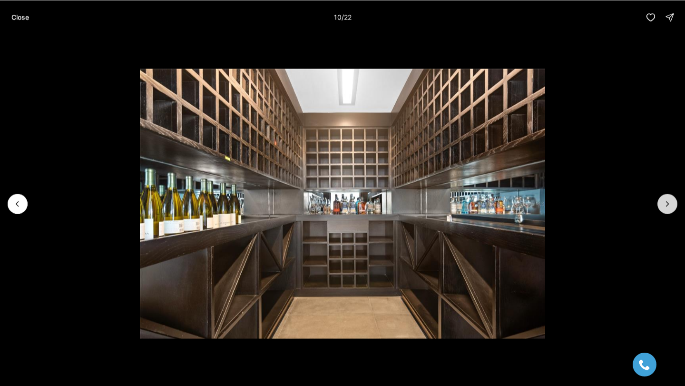
click at [669, 206] on icon "Next slide" at bounding box center [667, 204] width 10 height 10
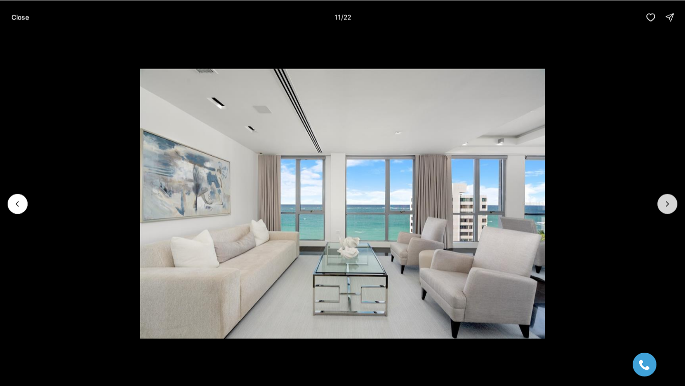
click at [669, 206] on icon "Next slide" at bounding box center [667, 204] width 10 height 10
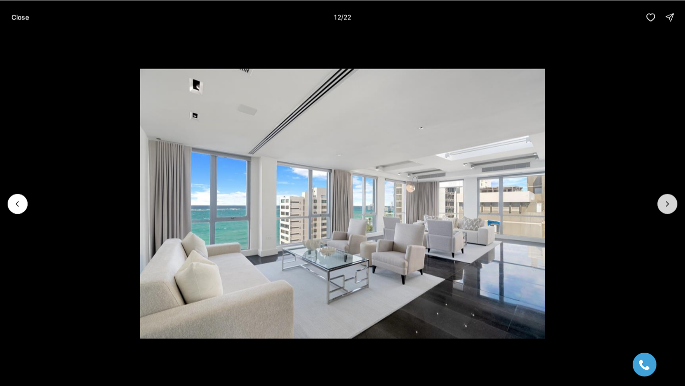
click at [669, 206] on icon "Next slide" at bounding box center [667, 204] width 10 height 10
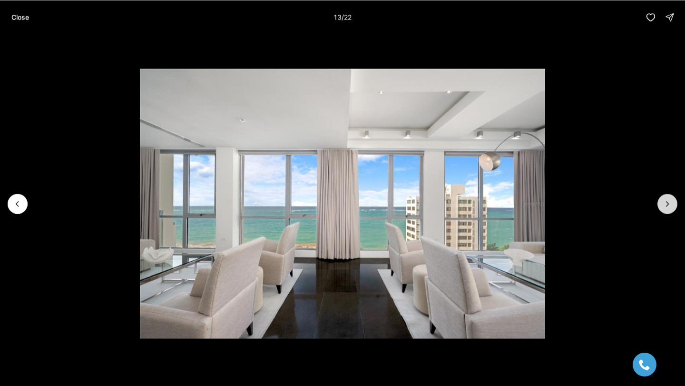
click at [670, 206] on icon "Next slide" at bounding box center [667, 204] width 10 height 10
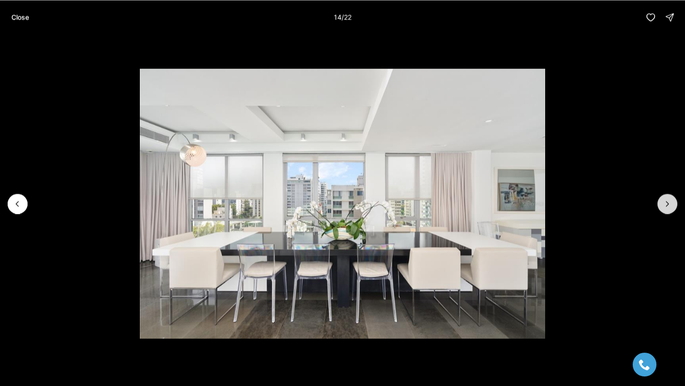
click at [669, 206] on icon "Next slide" at bounding box center [667, 204] width 10 height 10
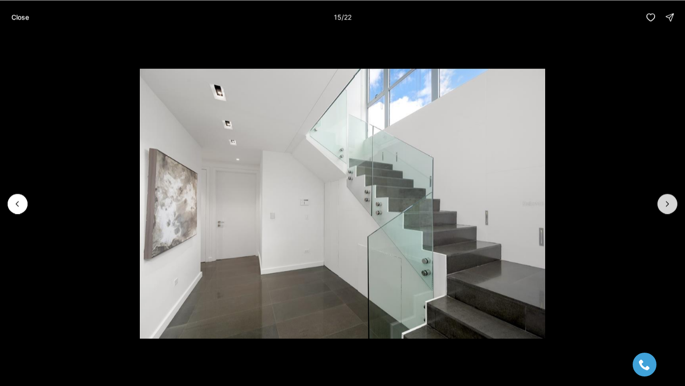
click at [669, 206] on icon "Next slide" at bounding box center [667, 204] width 10 height 10
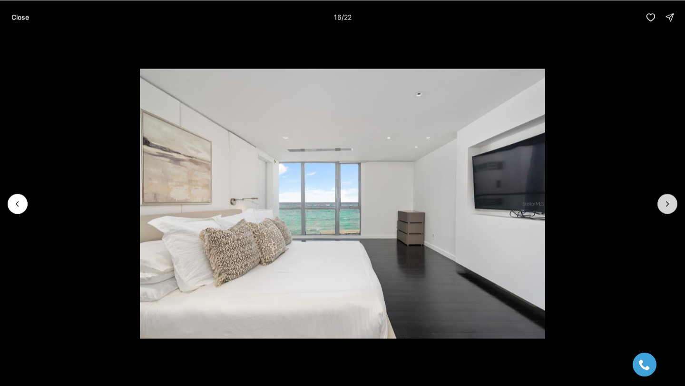
click at [669, 206] on icon "Next slide" at bounding box center [667, 204] width 10 height 10
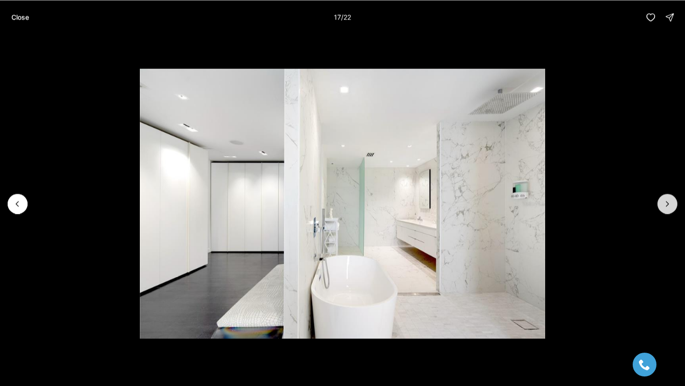
click at [670, 206] on icon "Next slide" at bounding box center [667, 204] width 10 height 10
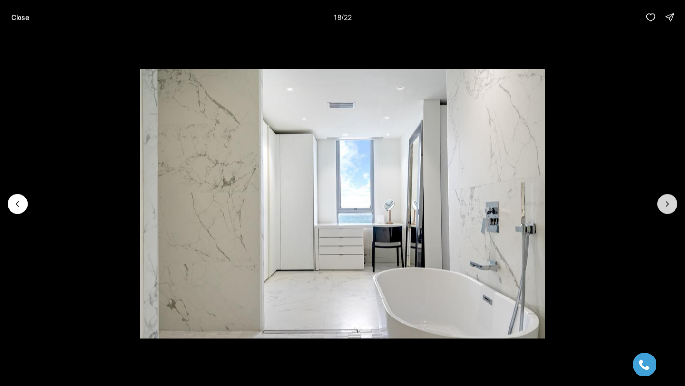
click at [670, 206] on icon "Next slide" at bounding box center [667, 204] width 10 height 10
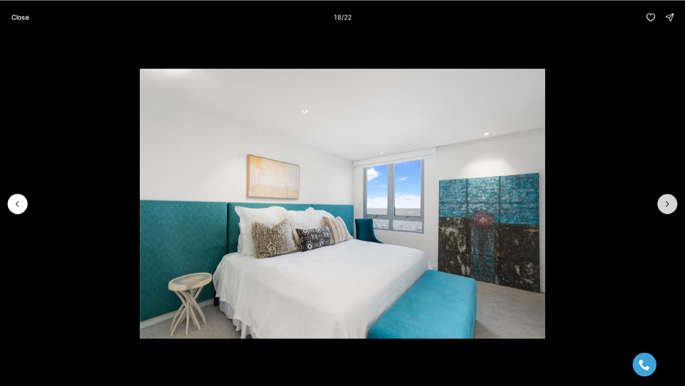
click at [670, 206] on icon "Next slide" at bounding box center [667, 204] width 10 height 10
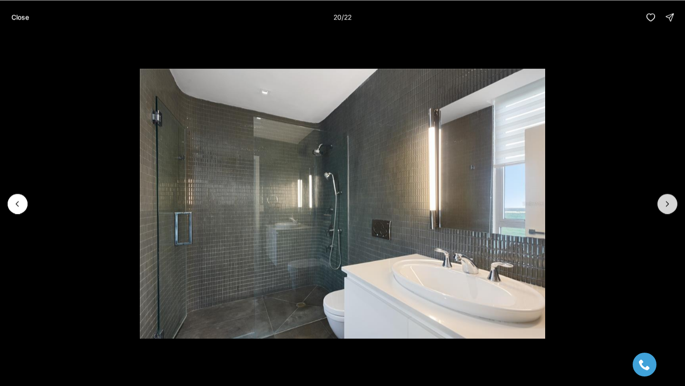
click at [670, 206] on icon "Next slide" at bounding box center [667, 204] width 10 height 10
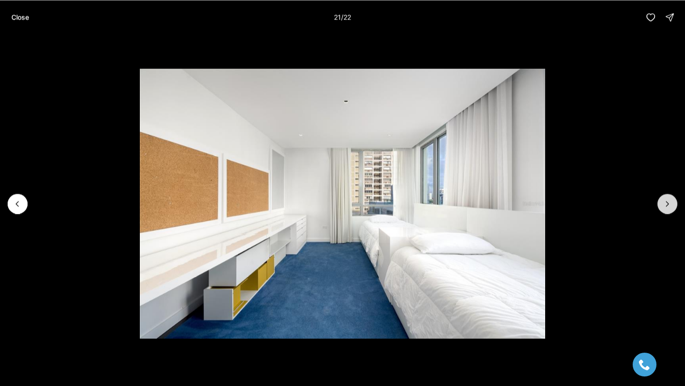
click at [670, 206] on icon "Next slide" at bounding box center [667, 204] width 10 height 10
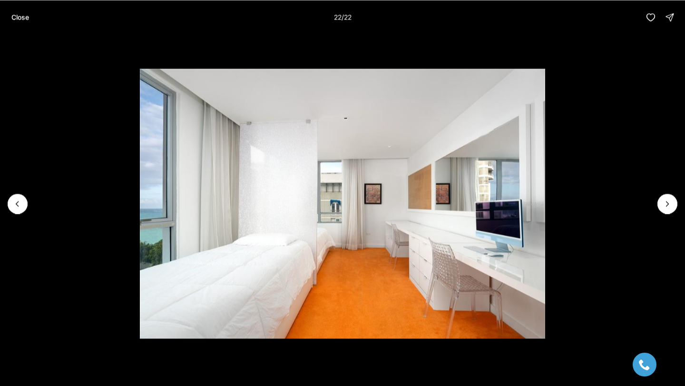
click at [670, 205] on div at bounding box center [667, 203] width 20 height 20
click at [670, 203] on div at bounding box center [667, 203] width 20 height 20
click at [24, 20] on p "Close" at bounding box center [20, 17] width 18 height 8
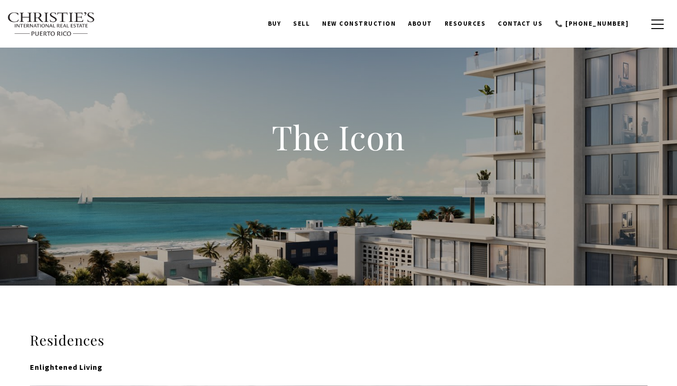
select select "**********"
select select "*"
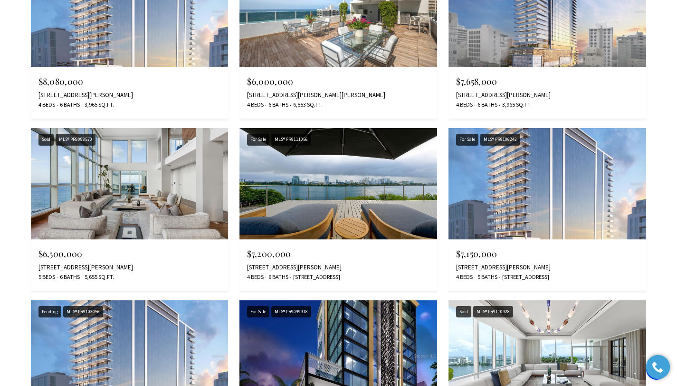
scroll to position [5630, 0]
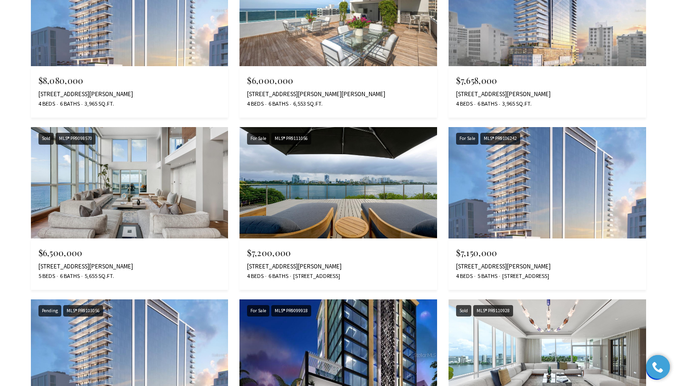
click at [174, 195] on img at bounding box center [130, 182] width 198 height 111
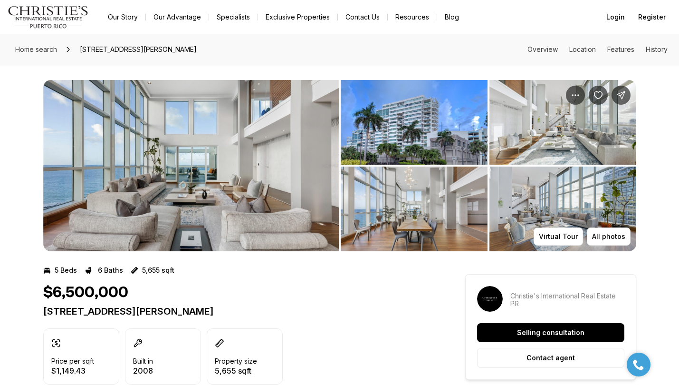
click at [260, 172] on img "View image gallery" at bounding box center [191, 165] width 296 height 171
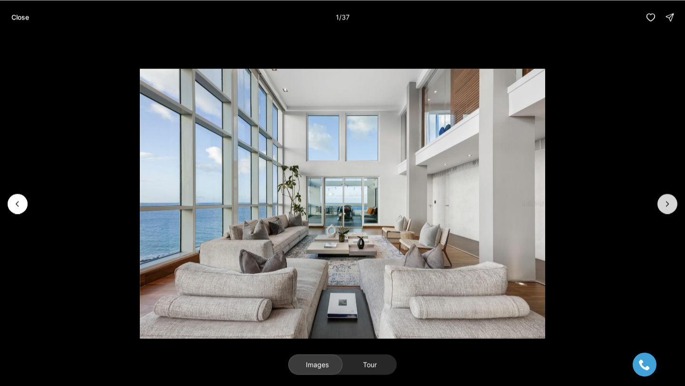
click at [664, 207] on icon "Next slide" at bounding box center [667, 204] width 10 height 10
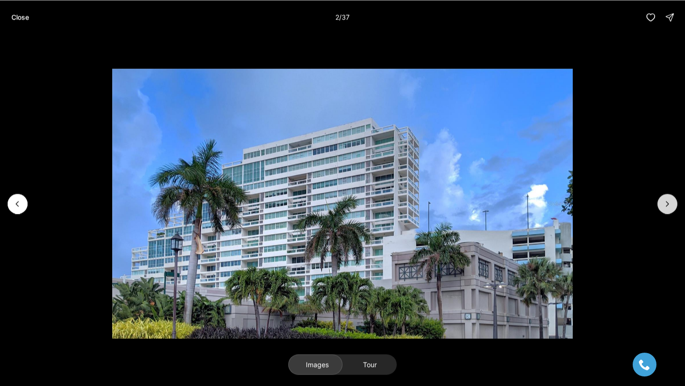
click at [664, 207] on icon "Next slide" at bounding box center [667, 204] width 10 height 10
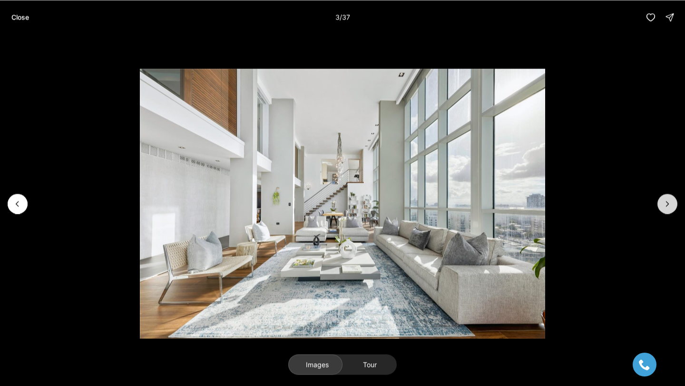
click at [664, 207] on icon "Next slide" at bounding box center [667, 204] width 10 height 10
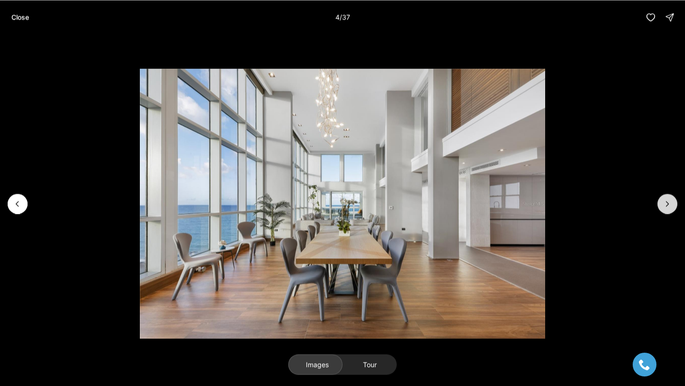
click at [664, 207] on icon "Next slide" at bounding box center [667, 204] width 10 height 10
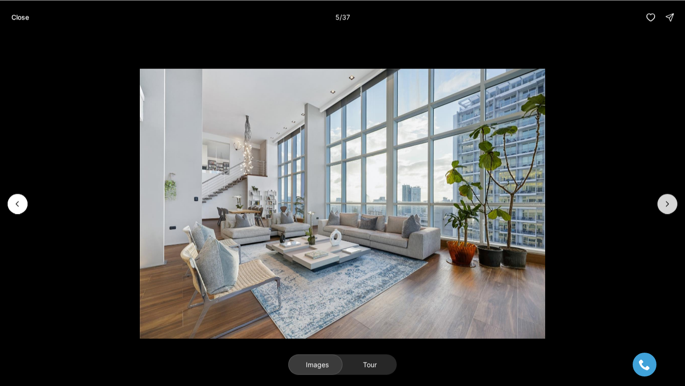
click at [664, 207] on icon "Next slide" at bounding box center [667, 204] width 10 height 10
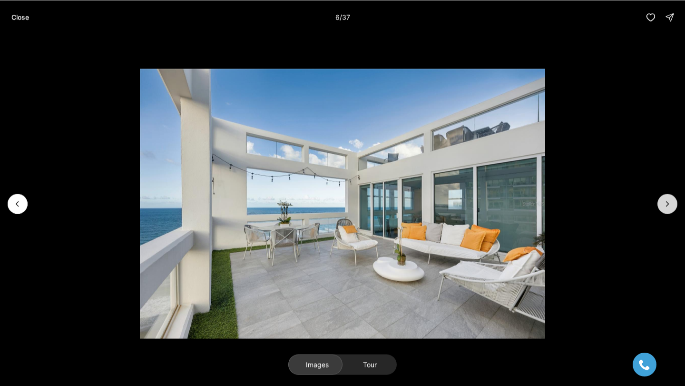
click at [664, 207] on icon "Next slide" at bounding box center [667, 204] width 10 height 10
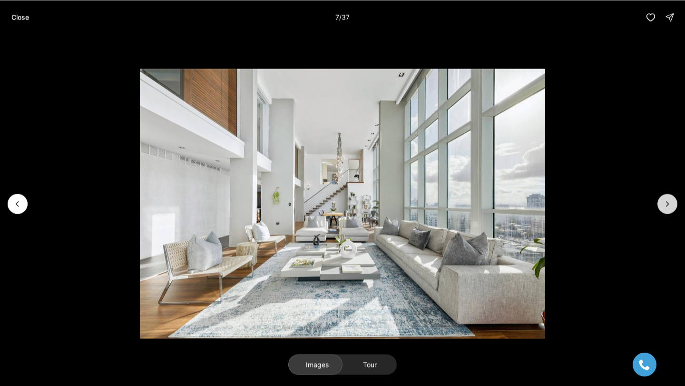
click at [664, 207] on icon "Next slide" at bounding box center [667, 204] width 10 height 10
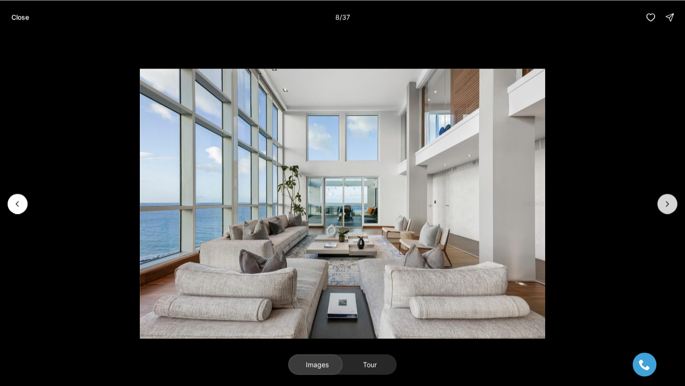
click at [664, 207] on icon "Next slide" at bounding box center [667, 204] width 10 height 10
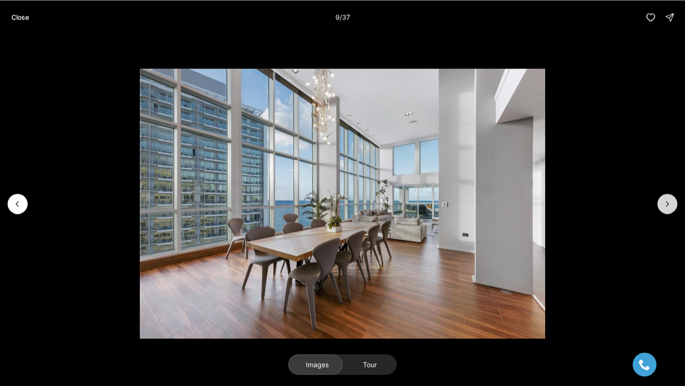
click at [664, 207] on icon "Next slide" at bounding box center [667, 204] width 10 height 10
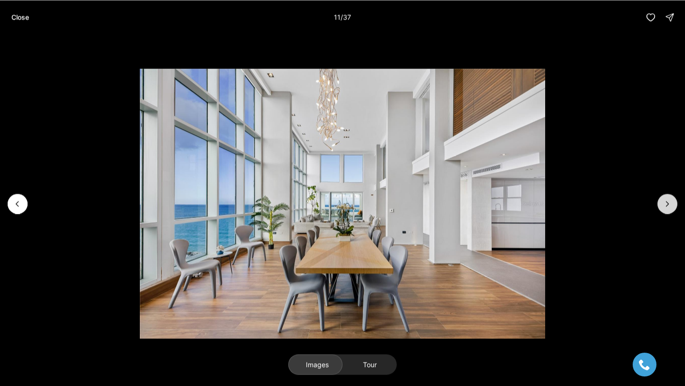
click at [664, 207] on icon "Next slide" at bounding box center [667, 204] width 10 height 10
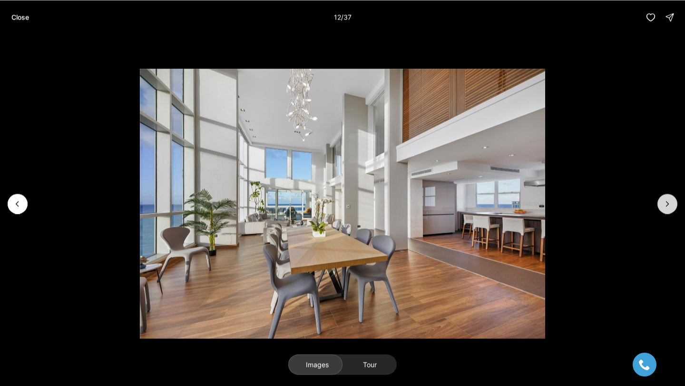
click at [664, 207] on icon "Next slide" at bounding box center [667, 204] width 10 height 10
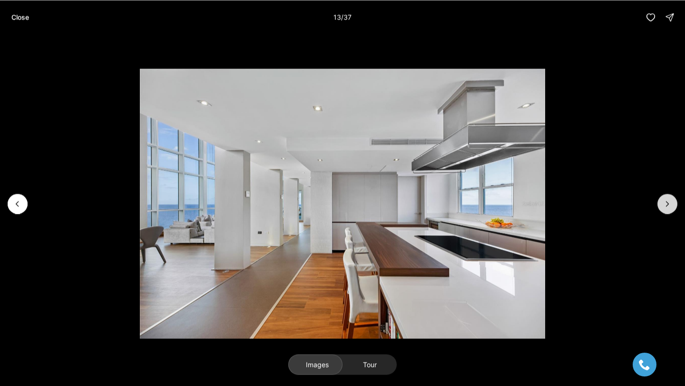
click at [664, 207] on icon "Next slide" at bounding box center [667, 204] width 10 height 10
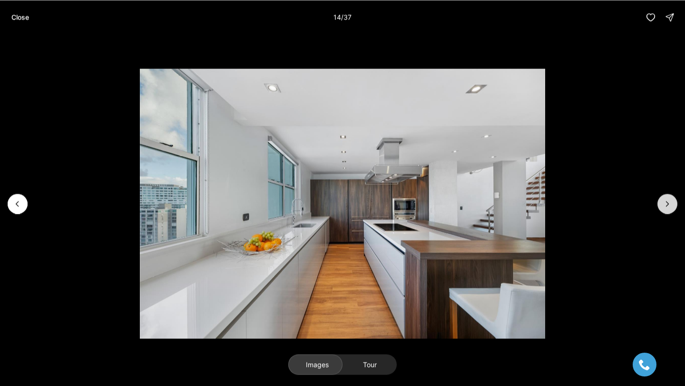
click at [664, 207] on icon "Next slide" at bounding box center [667, 204] width 10 height 10
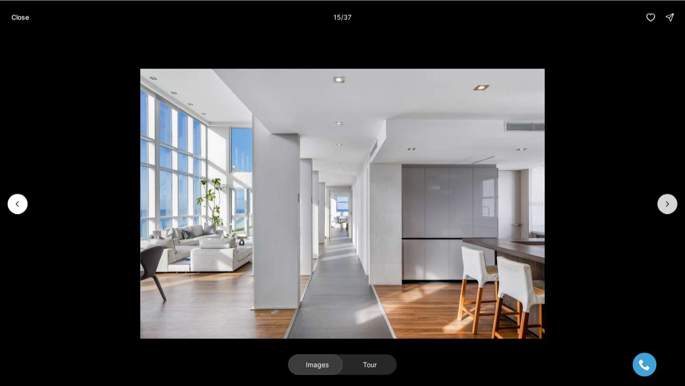
click at [664, 207] on icon "Next slide" at bounding box center [667, 204] width 10 height 10
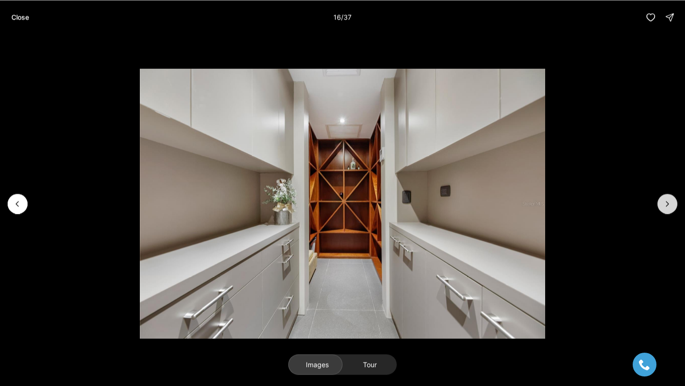
click at [664, 207] on icon "Next slide" at bounding box center [667, 204] width 10 height 10
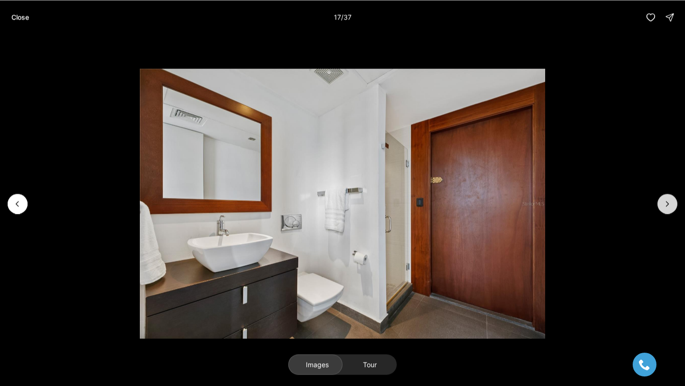
click at [664, 207] on icon "Next slide" at bounding box center [667, 204] width 10 height 10
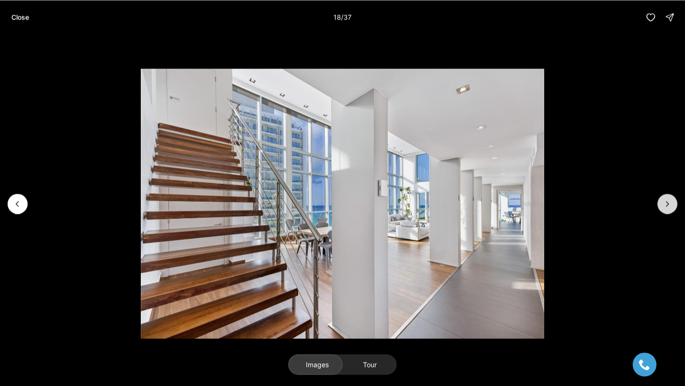
click at [664, 207] on icon "Next slide" at bounding box center [667, 204] width 10 height 10
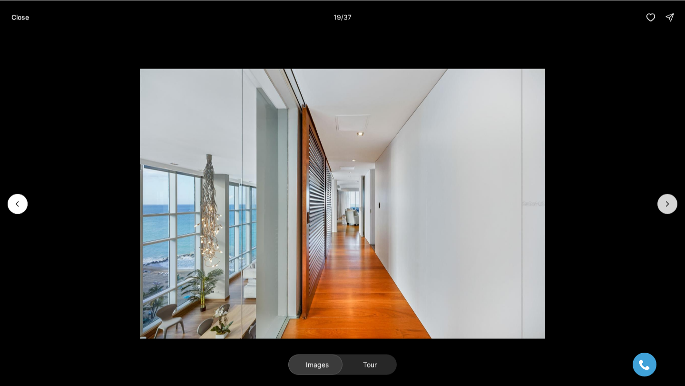
click at [664, 207] on icon "Next slide" at bounding box center [667, 204] width 10 height 10
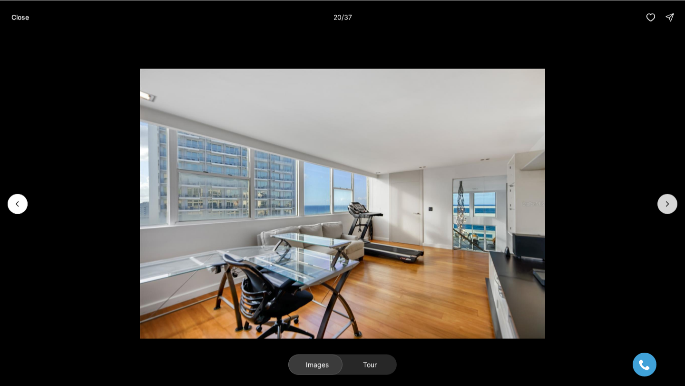
click at [664, 207] on icon "Next slide" at bounding box center [667, 204] width 10 height 10
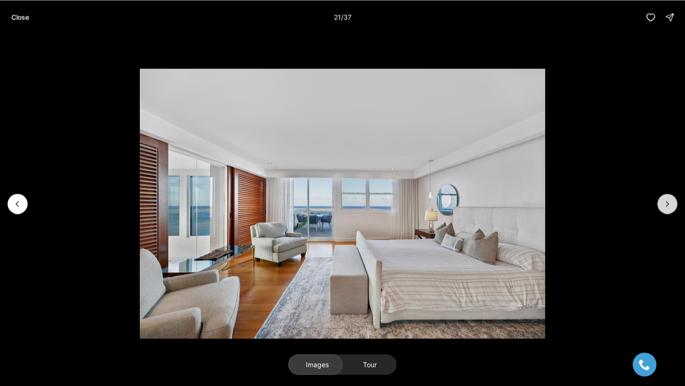
click at [664, 207] on icon "Next slide" at bounding box center [667, 204] width 10 height 10
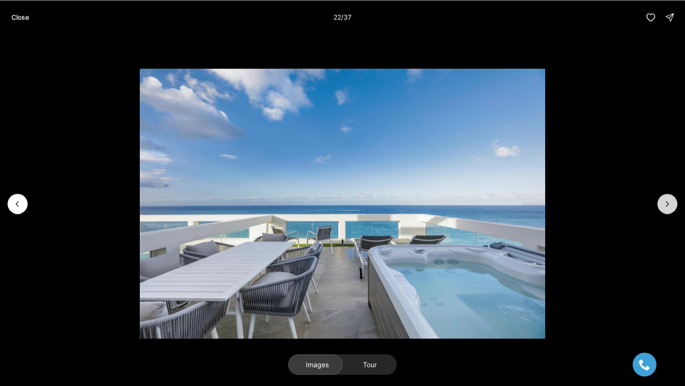
click at [664, 207] on icon "Next slide" at bounding box center [667, 204] width 10 height 10
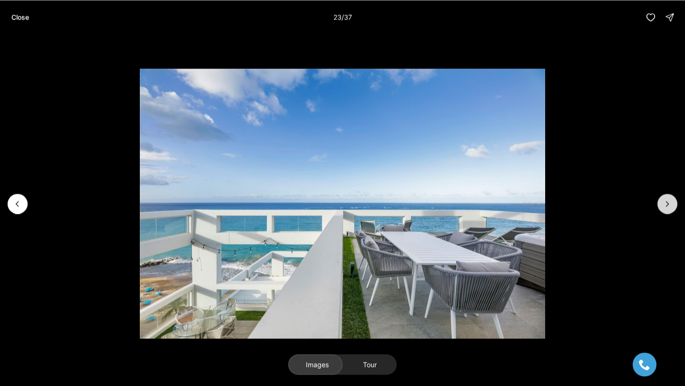
click at [664, 207] on icon "Next slide" at bounding box center [667, 204] width 10 height 10
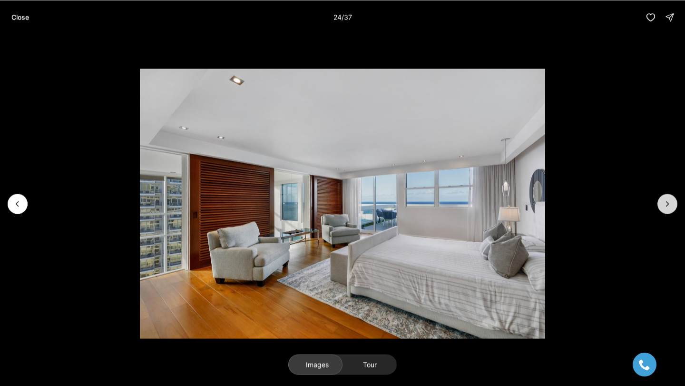
click at [664, 207] on icon "Next slide" at bounding box center [667, 204] width 10 height 10
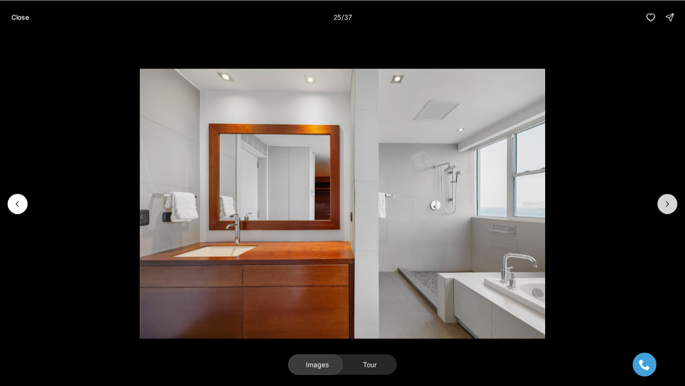
click at [664, 207] on icon "Next slide" at bounding box center [667, 204] width 10 height 10
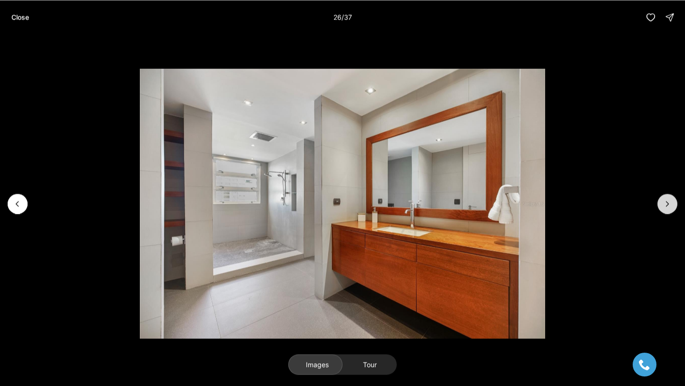
click at [664, 207] on icon "Next slide" at bounding box center [667, 204] width 10 height 10
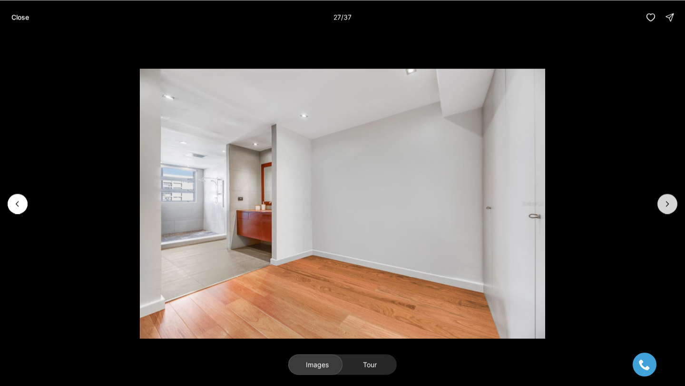
click at [664, 207] on icon "Next slide" at bounding box center [667, 204] width 10 height 10
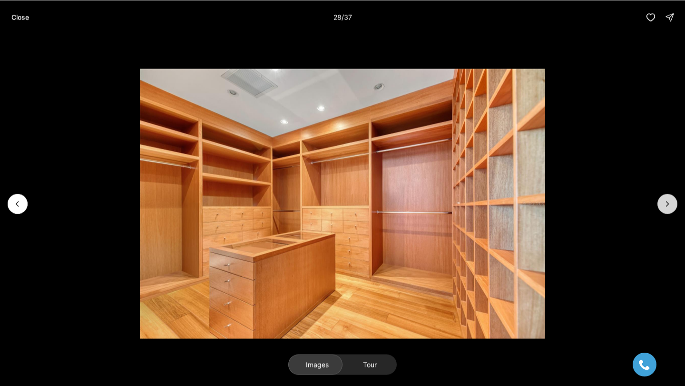
click at [664, 207] on icon "Next slide" at bounding box center [667, 204] width 10 height 10
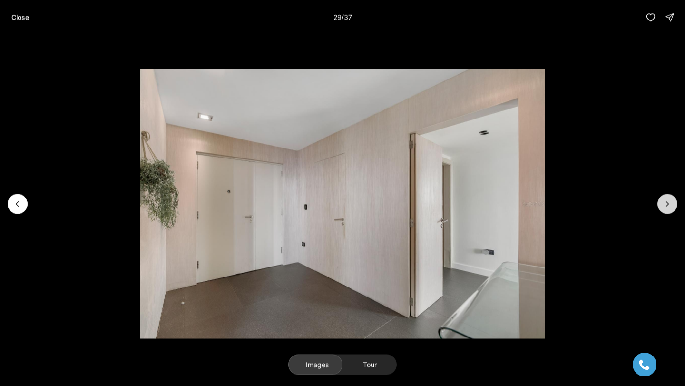
click at [664, 207] on icon "Next slide" at bounding box center [667, 204] width 10 height 10
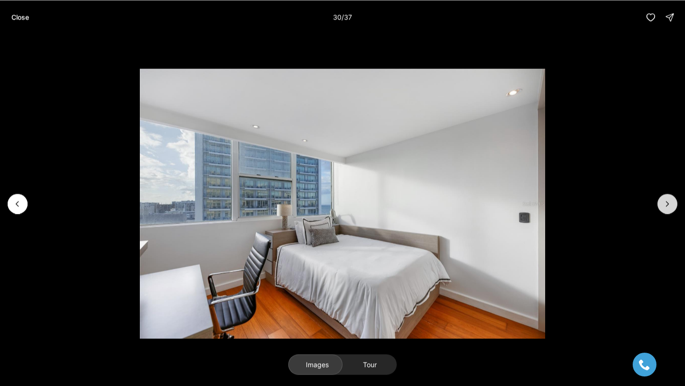
click at [664, 207] on icon "Next slide" at bounding box center [667, 204] width 10 height 10
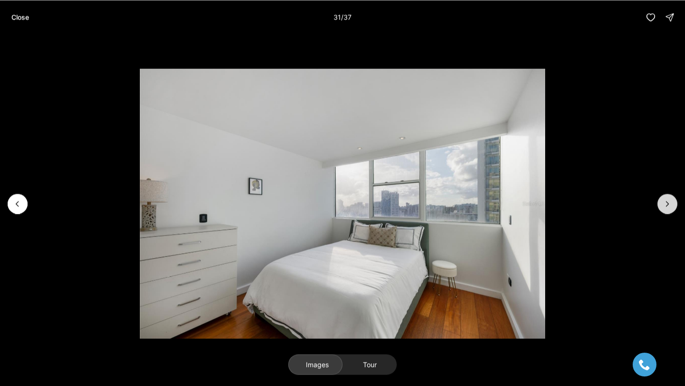
click at [663, 209] on button "Next slide" at bounding box center [667, 203] width 20 height 20
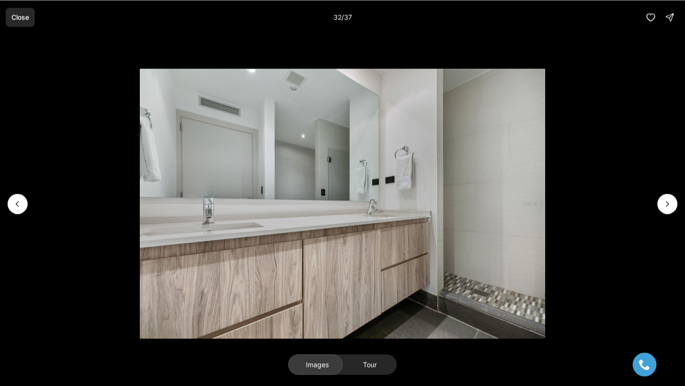
click at [19, 21] on p "Close" at bounding box center [20, 17] width 18 height 8
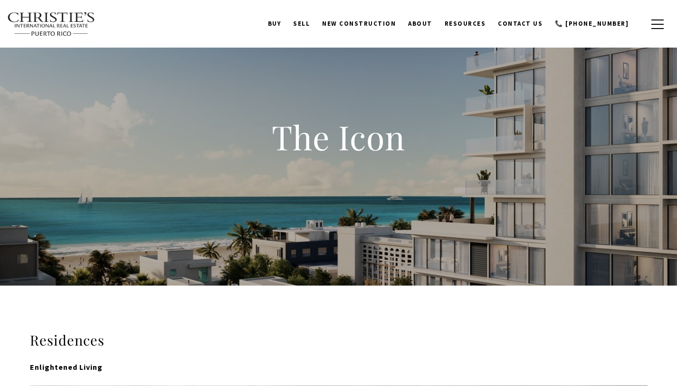
select select "**********"
select select "*"
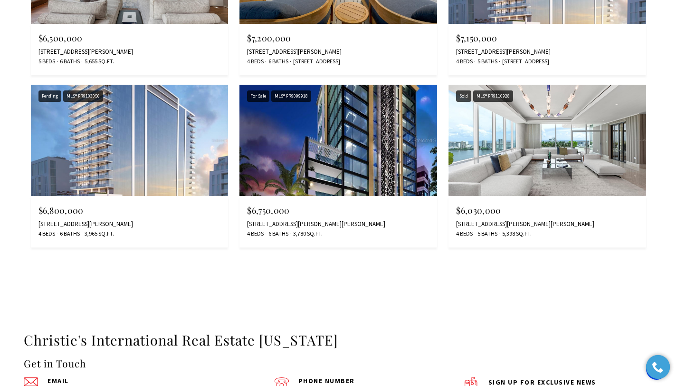
scroll to position [5847, 0]
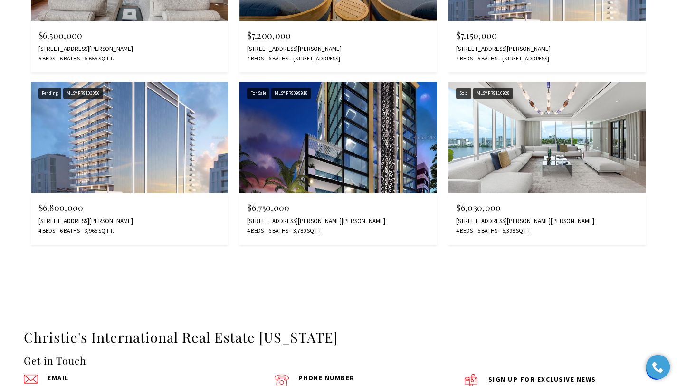
click at [349, 126] on img at bounding box center [339, 137] width 198 height 111
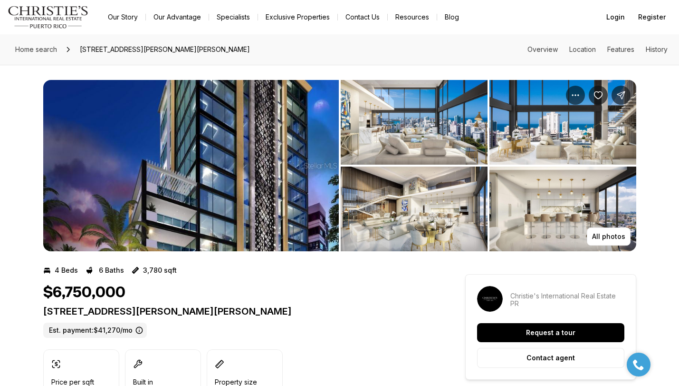
click at [416, 197] on img "View image gallery" at bounding box center [414, 208] width 147 height 85
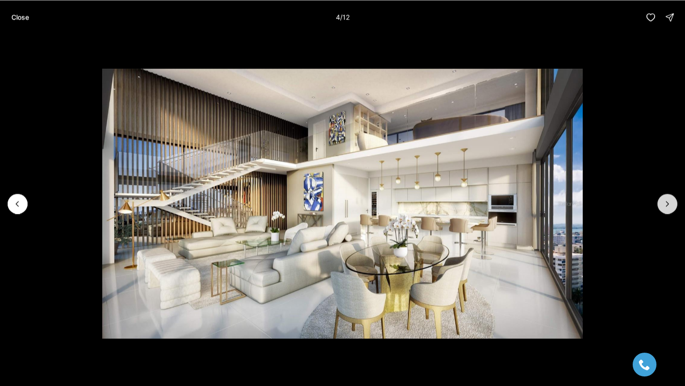
click at [666, 202] on icon "Next slide" at bounding box center [667, 204] width 10 height 10
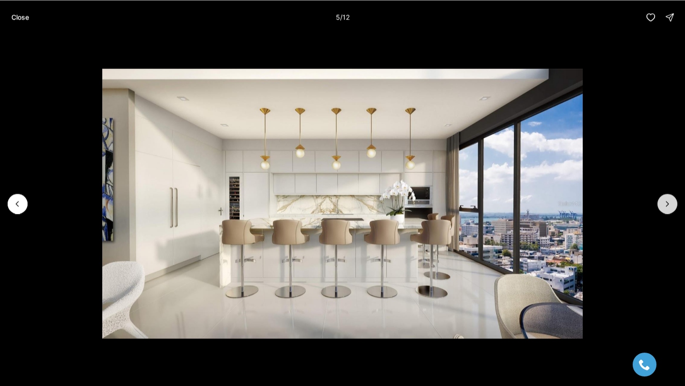
click at [664, 199] on icon "Next slide" at bounding box center [667, 204] width 10 height 10
click at [664, 197] on button "Next slide" at bounding box center [667, 203] width 20 height 20
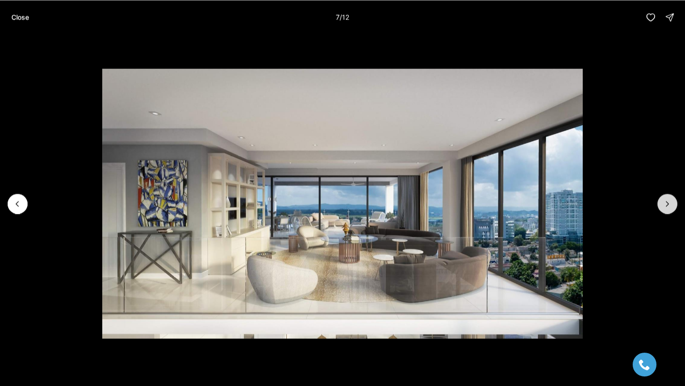
click at [664, 197] on button "Next slide" at bounding box center [667, 203] width 20 height 20
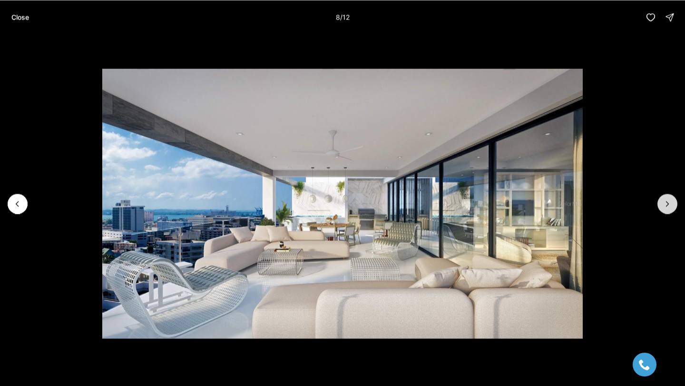
click at [664, 197] on button "Next slide" at bounding box center [667, 203] width 20 height 20
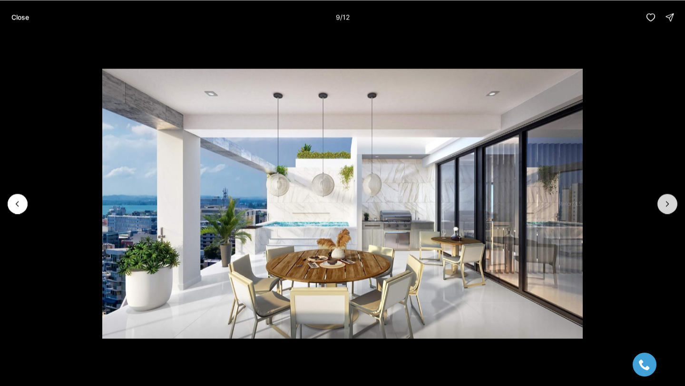
click at [664, 197] on button "Next slide" at bounding box center [667, 203] width 20 height 20
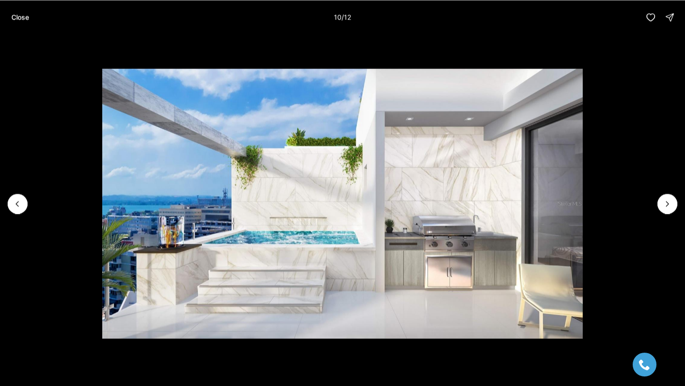
click at [172, 241] on img "10 of 12" at bounding box center [342, 203] width 480 height 270
click at [199, 223] on img "10 of 12" at bounding box center [342, 203] width 480 height 270
click at [666, 206] on icon "Next slide" at bounding box center [667, 204] width 10 height 10
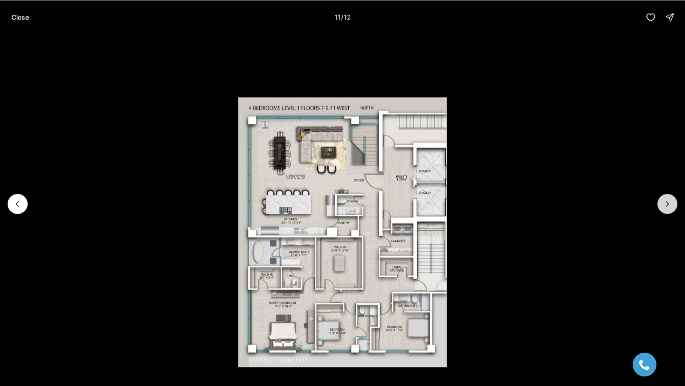
click at [666, 206] on icon "Next slide" at bounding box center [667, 204] width 10 height 10
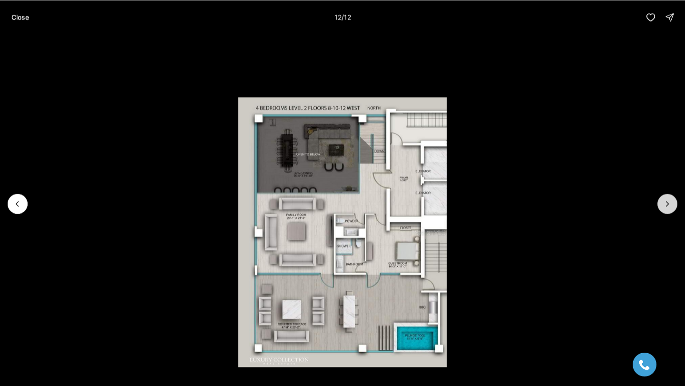
click at [666, 206] on div at bounding box center [667, 203] width 20 height 20
click at [17, 19] on p "Close" at bounding box center [20, 17] width 18 height 8
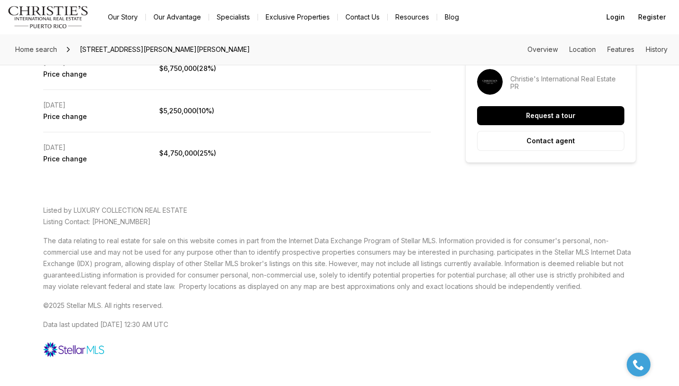
scroll to position [2238, 0]
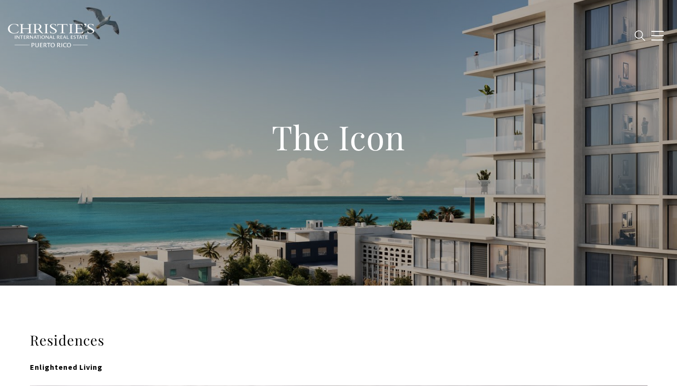
select select "**********"
select select "*"
type input "**********"
type input "*********"
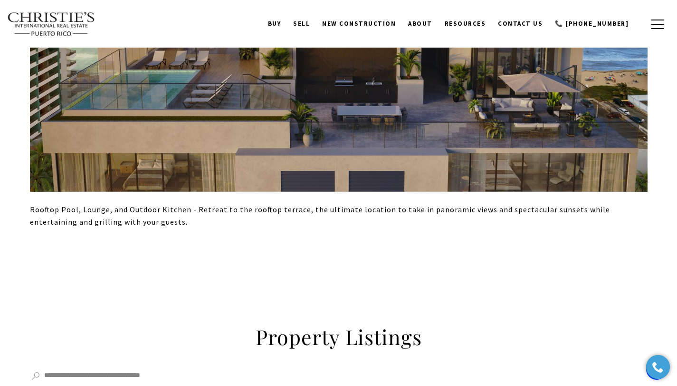
scroll to position [4753, 0]
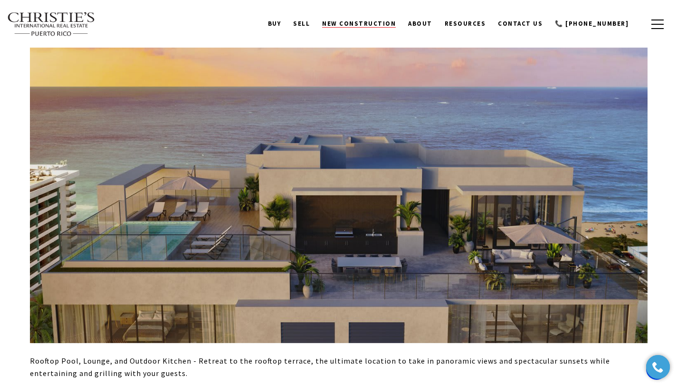
click at [384, 27] on span "New Construction" at bounding box center [359, 23] width 74 height 8
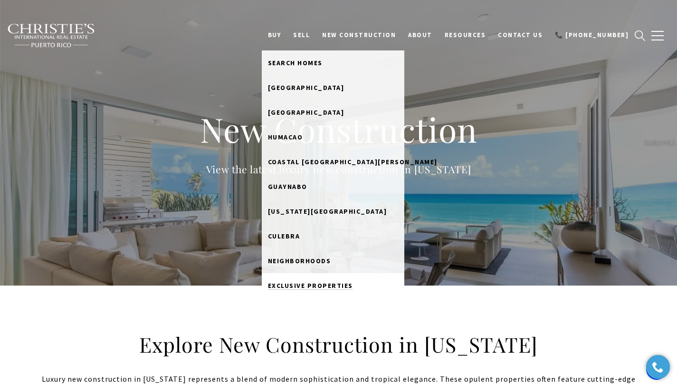
click at [320, 289] on link "Exclusive Properties" at bounding box center [333, 285] width 143 height 25
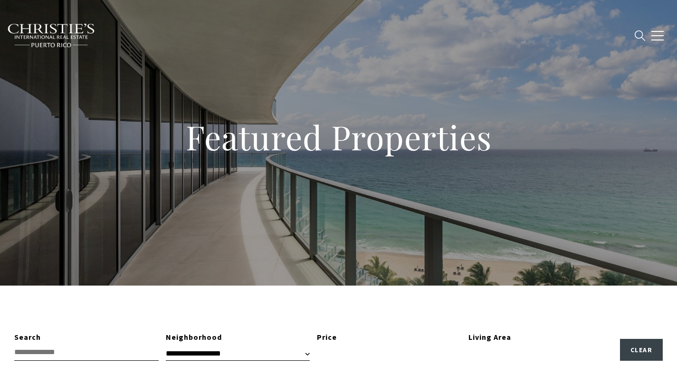
type input "**********"
type input "*********"
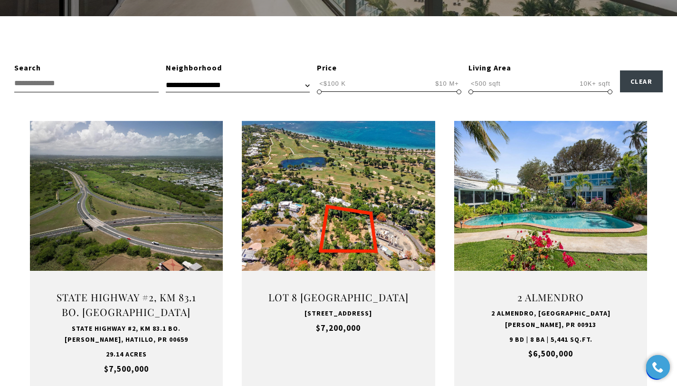
scroll to position [272, 0]
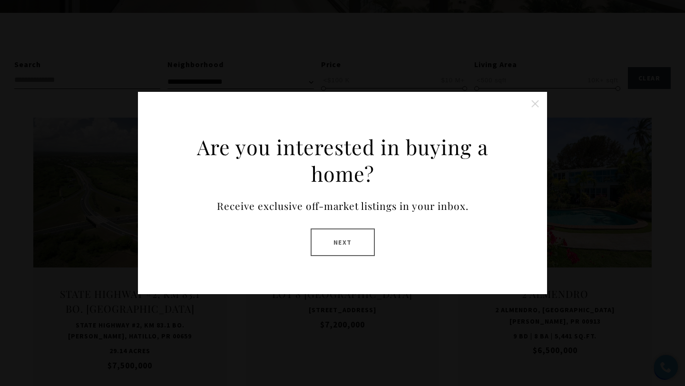
click at [539, 102] on button "Close this option" at bounding box center [534, 103] width 19 height 19
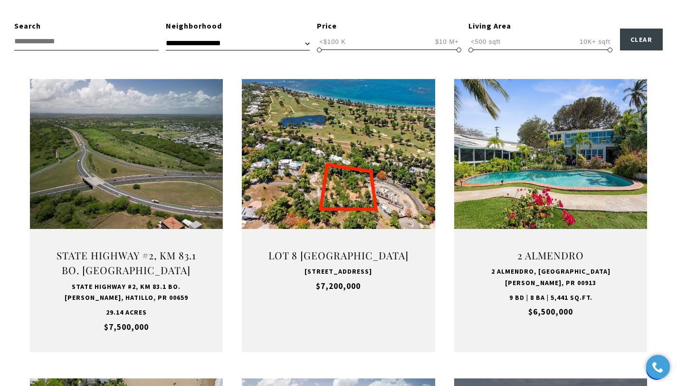
scroll to position [313, 0]
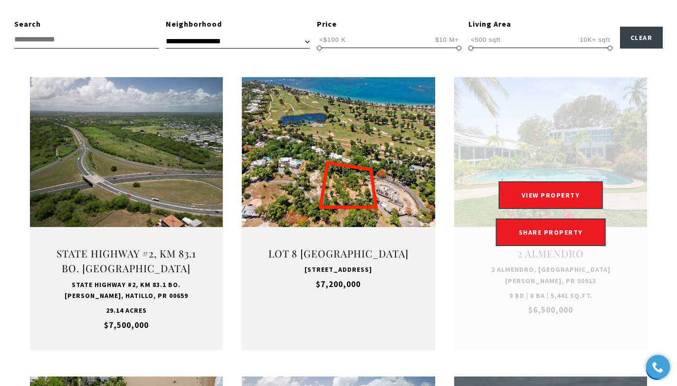
click at [550, 148] on link "Open this option" at bounding box center [550, 213] width 193 height 273
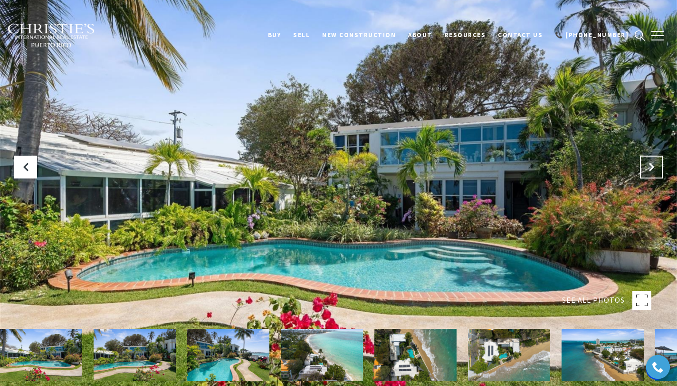
click at [657, 169] on button "Next Slide" at bounding box center [651, 166] width 23 height 23
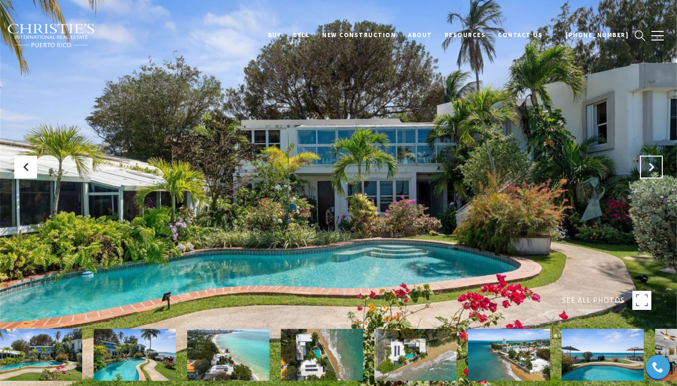
click at [657, 169] on button "Next Slide" at bounding box center [651, 166] width 23 height 23
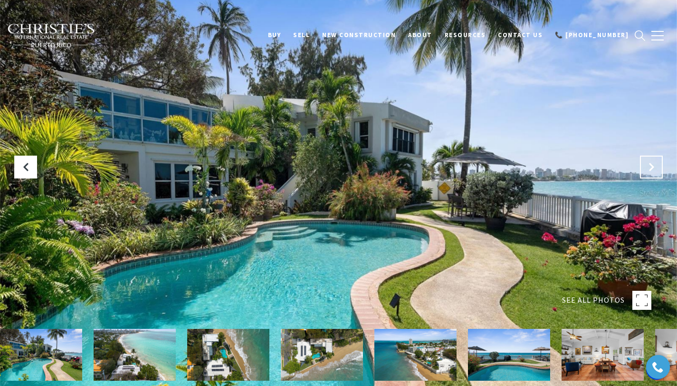
click at [657, 169] on button "Next Slide" at bounding box center [651, 166] width 23 height 23
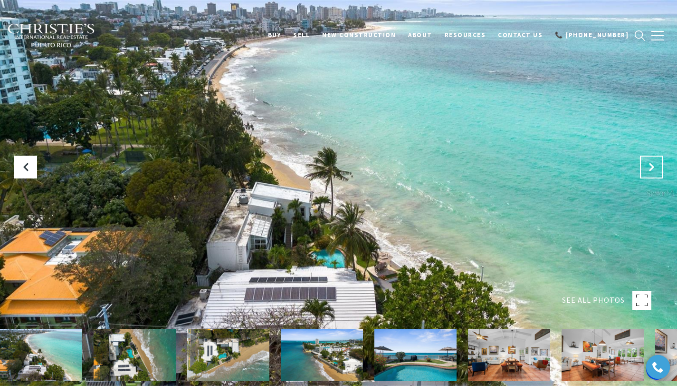
click at [657, 169] on button "Next Slide" at bounding box center [651, 166] width 23 height 23
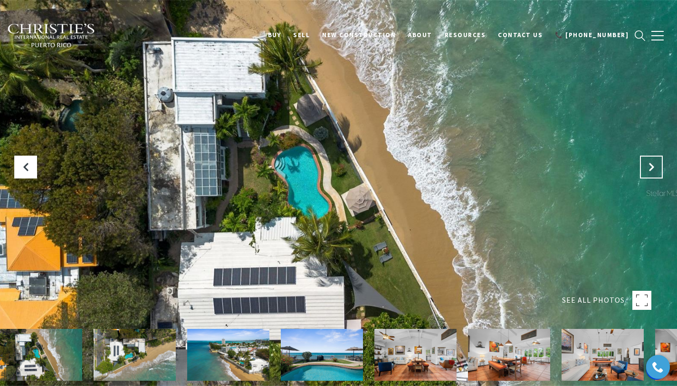
click at [657, 169] on button "Next Slide" at bounding box center [651, 166] width 23 height 23
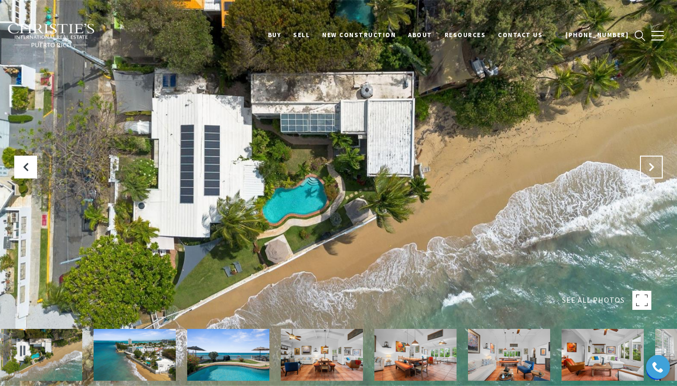
click at [657, 169] on button "Next Slide" at bounding box center [651, 166] width 23 height 23
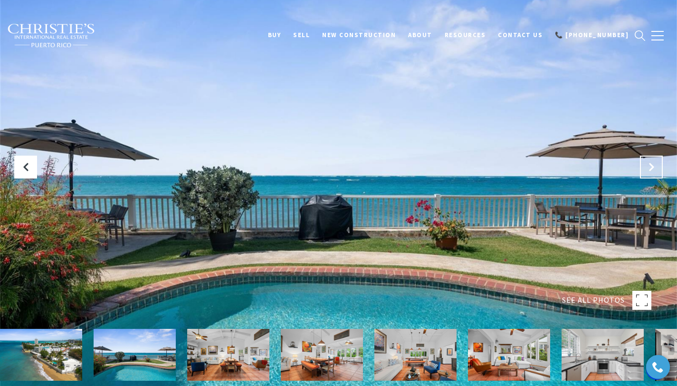
click at [657, 169] on button "Next Slide" at bounding box center [651, 166] width 23 height 23
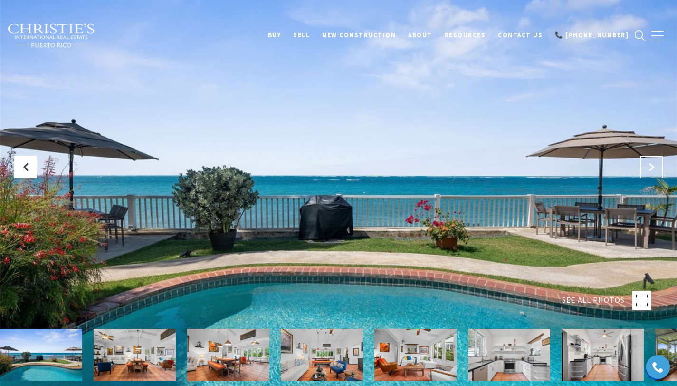
click at [657, 169] on button "Next Slide" at bounding box center [651, 166] width 23 height 23
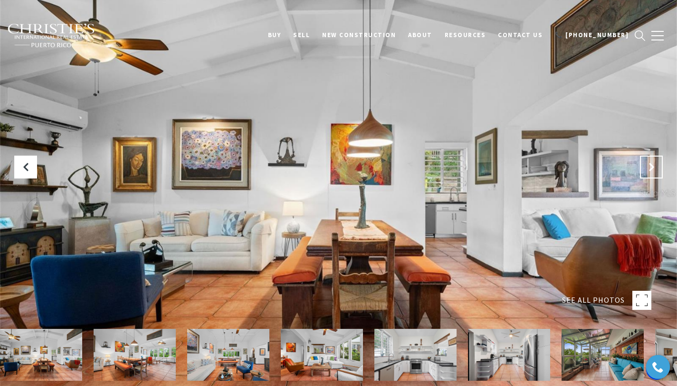
click at [657, 169] on button "Next Slide" at bounding box center [651, 166] width 23 height 23
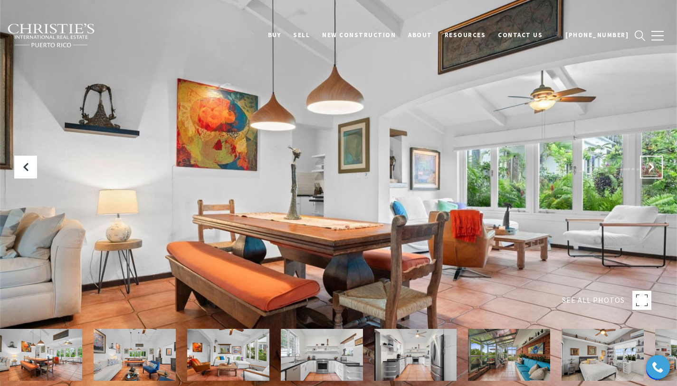
click at [657, 169] on button "Next Slide" at bounding box center [651, 166] width 23 height 23
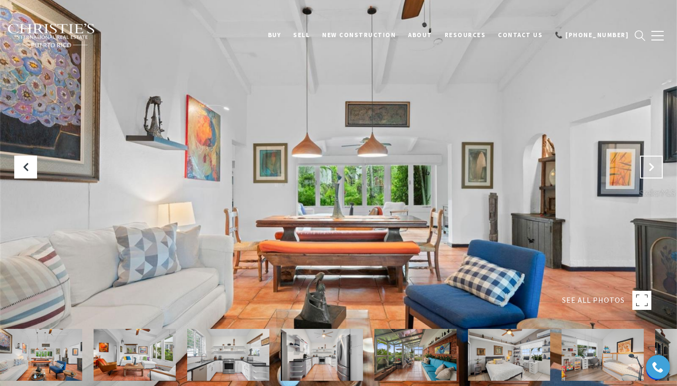
click at [657, 169] on button "Next Slide" at bounding box center [651, 166] width 23 height 23
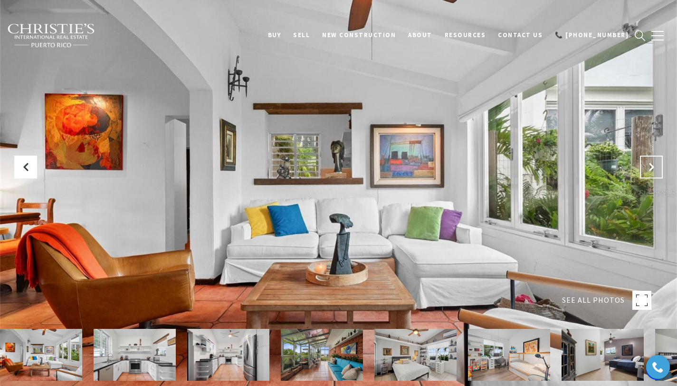
click at [657, 169] on button "Next Slide" at bounding box center [651, 166] width 23 height 23
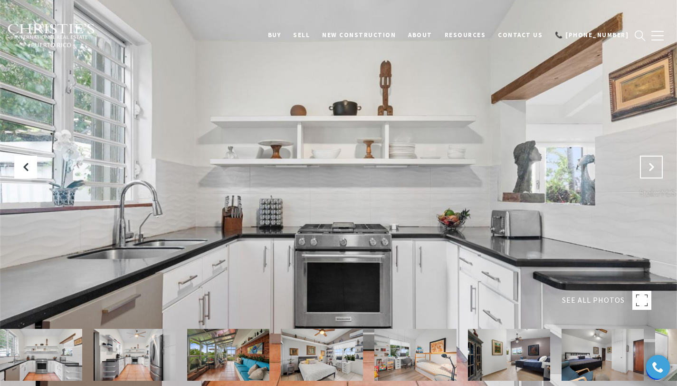
click at [657, 169] on button "Next Slide" at bounding box center [651, 166] width 23 height 23
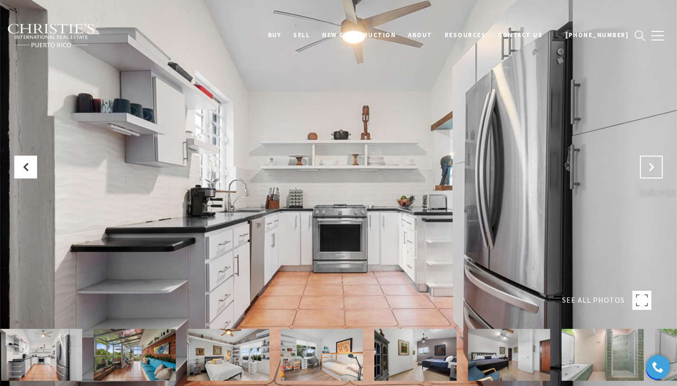
click at [657, 169] on button "Next Slide" at bounding box center [651, 166] width 23 height 23
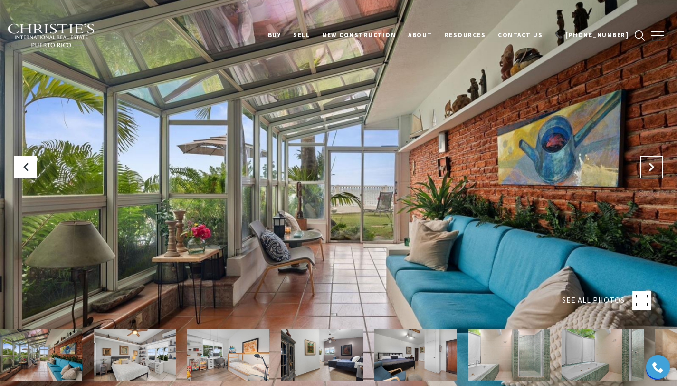
click at [657, 169] on button "Next Slide" at bounding box center [651, 166] width 23 height 23
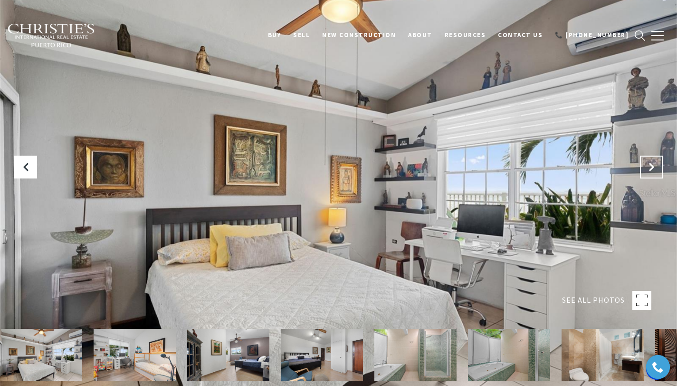
click at [657, 169] on button "Next Slide" at bounding box center [651, 166] width 23 height 23
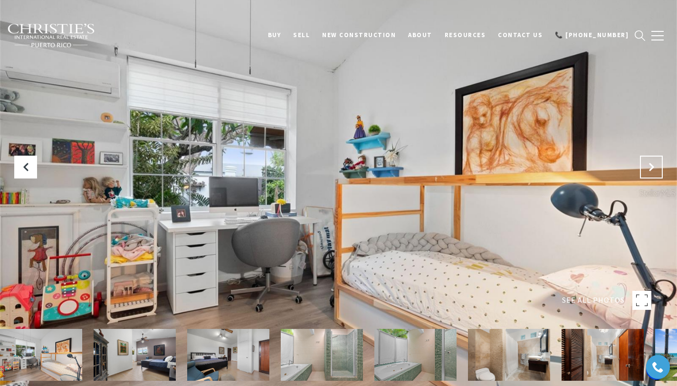
click at [657, 169] on button "Next Slide" at bounding box center [651, 166] width 23 height 23
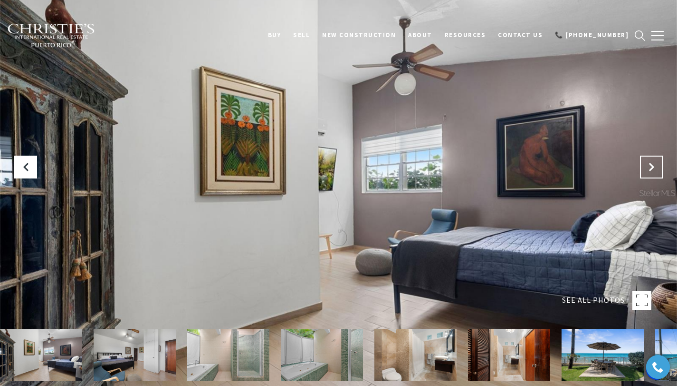
click at [657, 169] on button "Next Slide" at bounding box center [651, 166] width 23 height 23
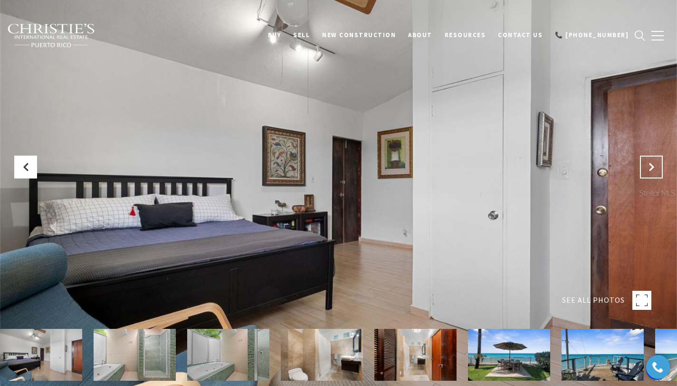
click at [657, 169] on button "Next Slide" at bounding box center [651, 166] width 23 height 23
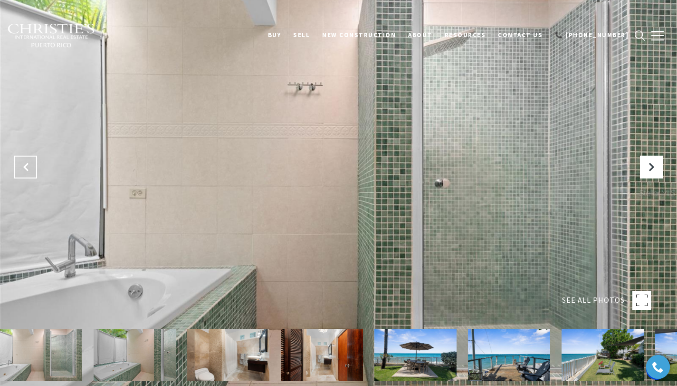
click at [33, 168] on button "Previous Slide" at bounding box center [25, 166] width 23 height 23
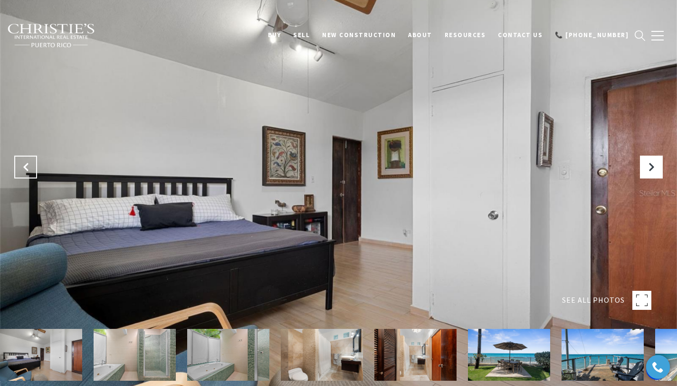
click at [33, 168] on button "Previous Slide" at bounding box center [25, 166] width 23 height 23
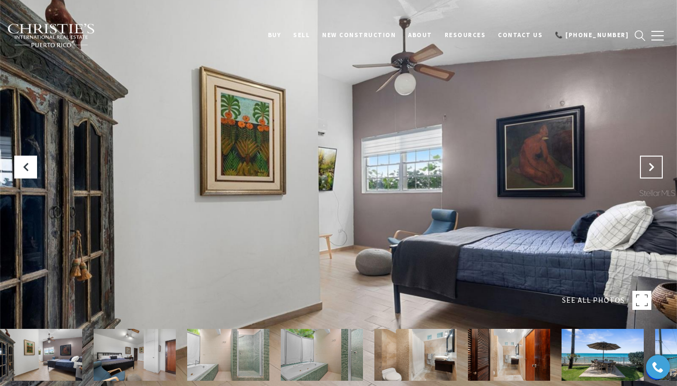
click at [660, 164] on button "Next Slide" at bounding box center [651, 166] width 23 height 23
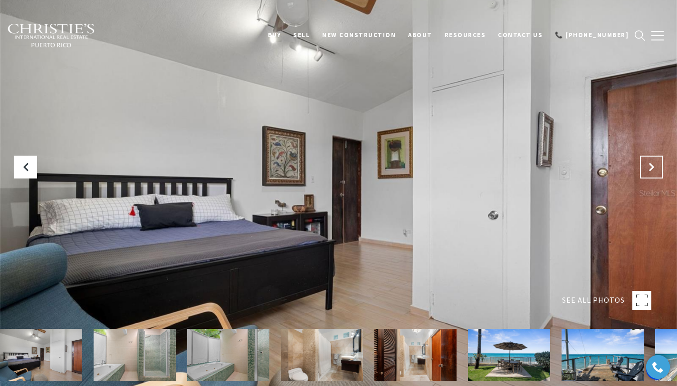
click at [660, 164] on button "Next Slide" at bounding box center [651, 166] width 23 height 23
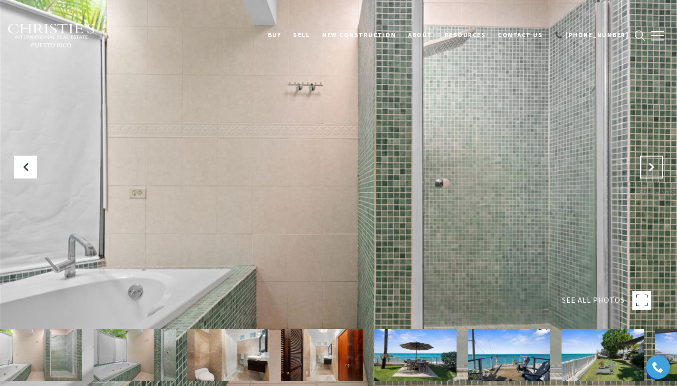
click at [660, 164] on button "Next Slide" at bounding box center [651, 166] width 23 height 23
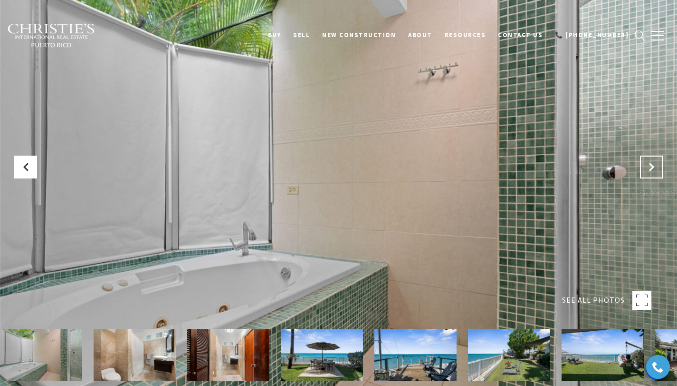
click at [660, 164] on button "Next Slide" at bounding box center [651, 166] width 23 height 23
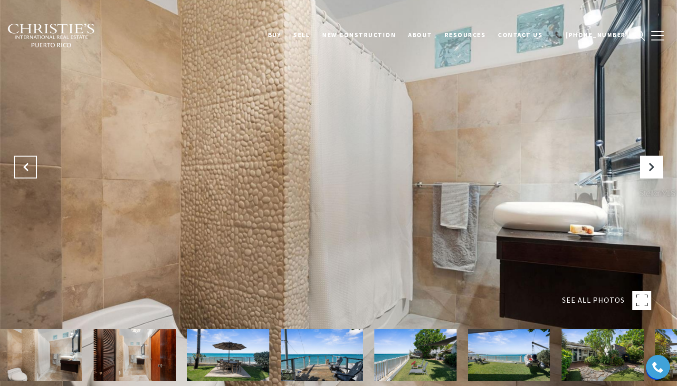
click at [25, 171] on button "Previous Slide" at bounding box center [25, 166] width 23 height 23
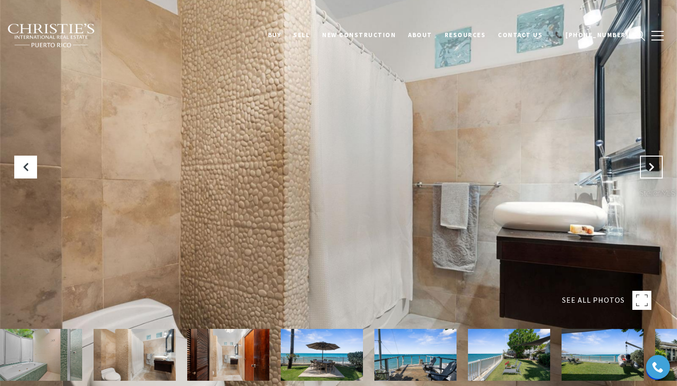
click at [660, 166] on button "Next Slide" at bounding box center [651, 166] width 23 height 23
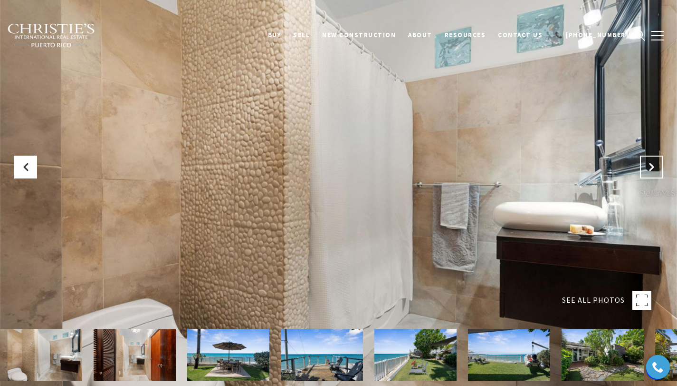
click at [660, 166] on button "Next Slide" at bounding box center [651, 166] width 23 height 23
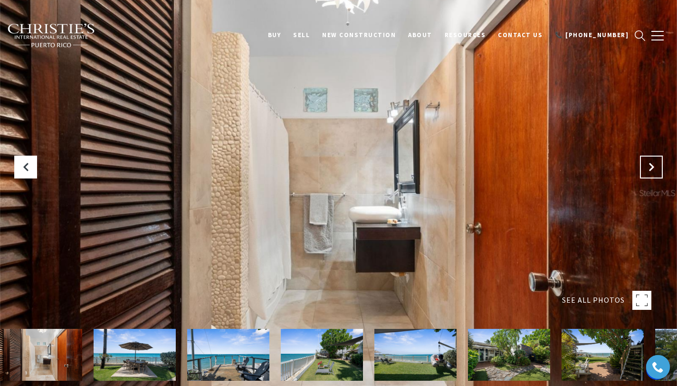
click at [660, 166] on button "Next Slide" at bounding box center [651, 166] width 23 height 23
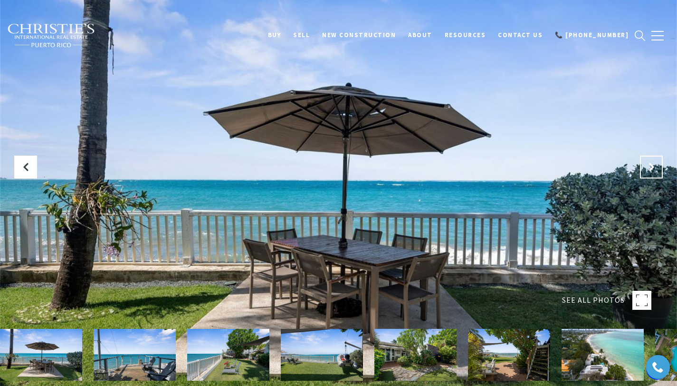
click at [651, 169] on icon "Next Slide" at bounding box center [652, 167] width 10 height 10
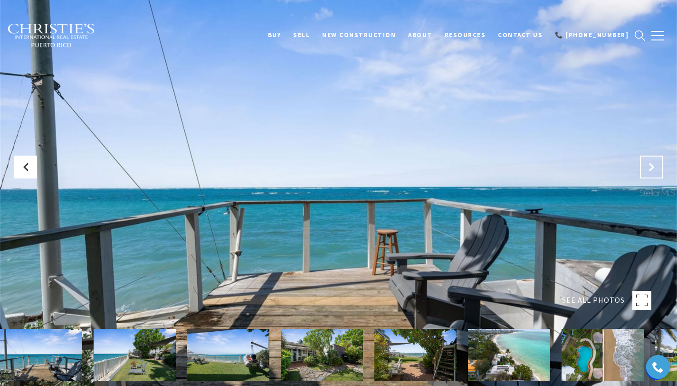
click at [651, 169] on icon "Next Slide" at bounding box center [652, 167] width 10 height 10
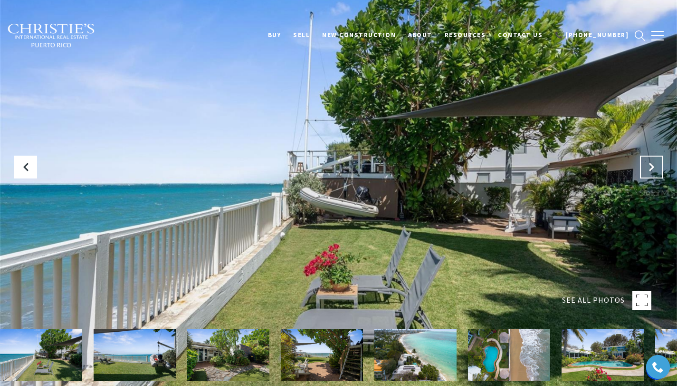
click at [651, 169] on icon "Next Slide" at bounding box center [652, 167] width 10 height 10
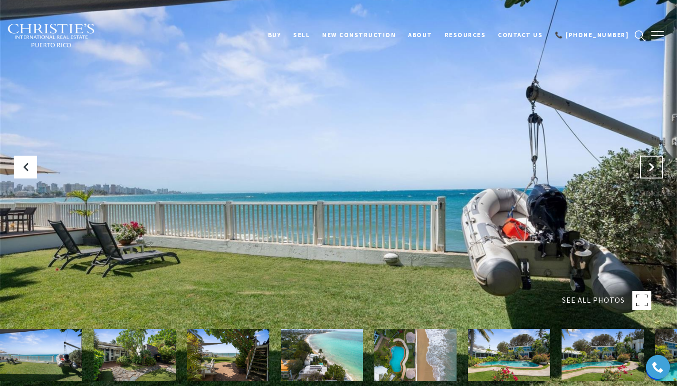
click at [651, 169] on icon "Next Slide" at bounding box center [652, 167] width 10 height 10
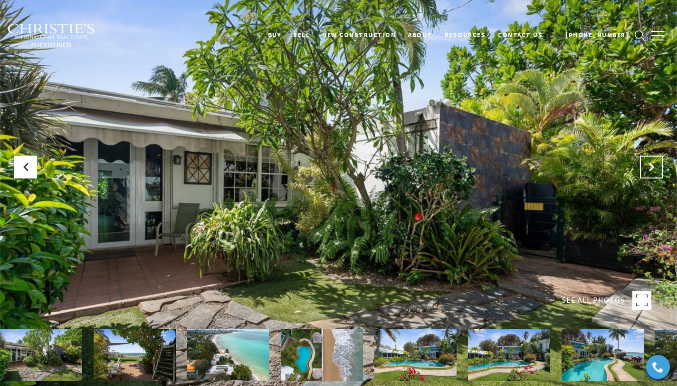
click at [651, 169] on icon "Next Slide" at bounding box center [652, 167] width 10 height 10
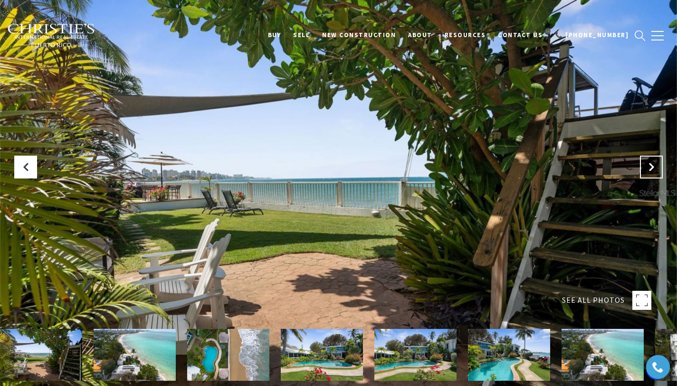
click at [651, 169] on icon "Next Slide" at bounding box center [652, 167] width 10 height 10
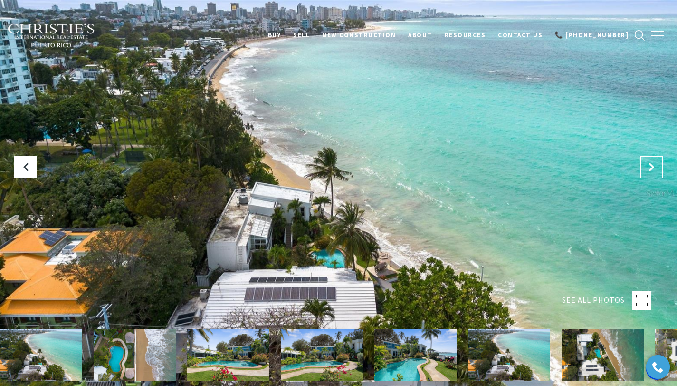
click at [651, 169] on icon "Next Slide" at bounding box center [652, 167] width 10 height 10
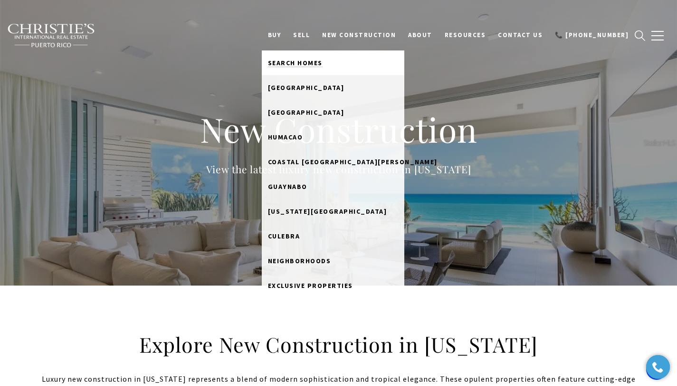
click at [302, 64] on span "Search Homes" at bounding box center [295, 62] width 55 height 9
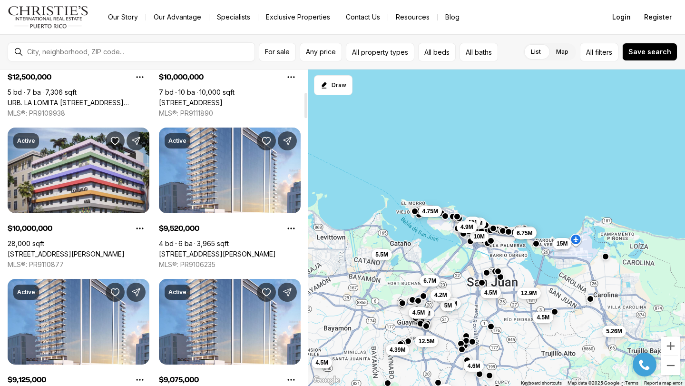
scroll to position [282, 0]
